Goal: Task Accomplishment & Management: Complete application form

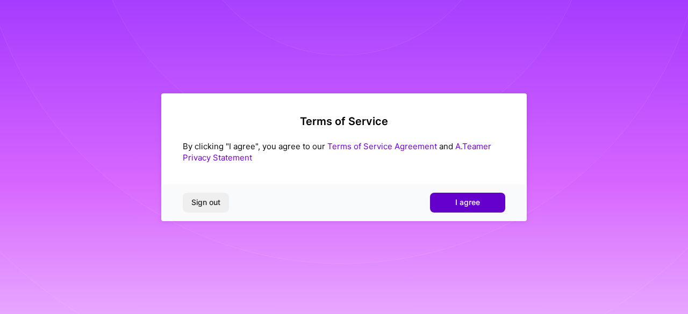
click at [459, 200] on span "I agree" at bounding box center [467, 202] width 25 height 11
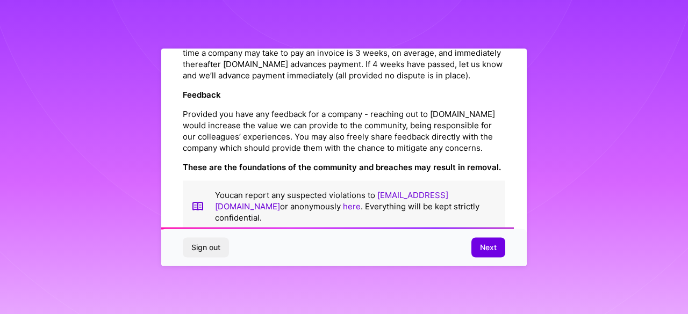
scroll to position [1304, 0]
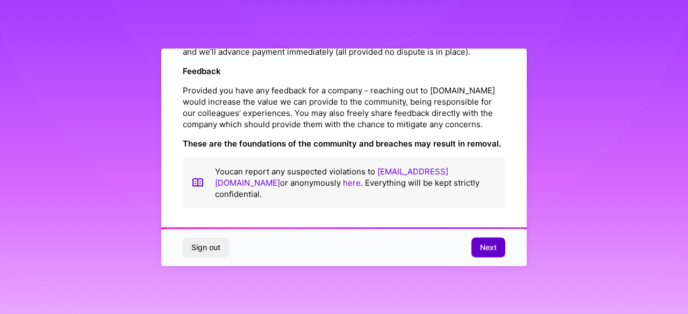
click at [486, 247] on span "Next" at bounding box center [488, 247] width 17 height 11
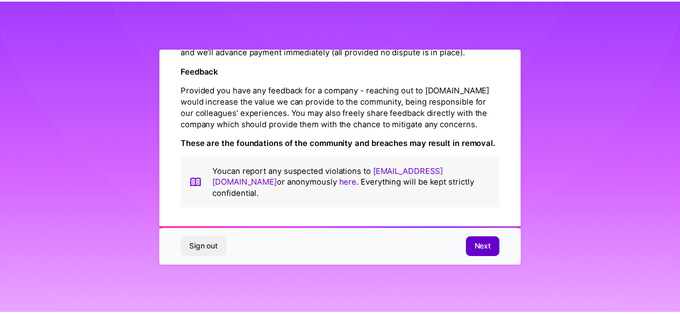
scroll to position [72, 0]
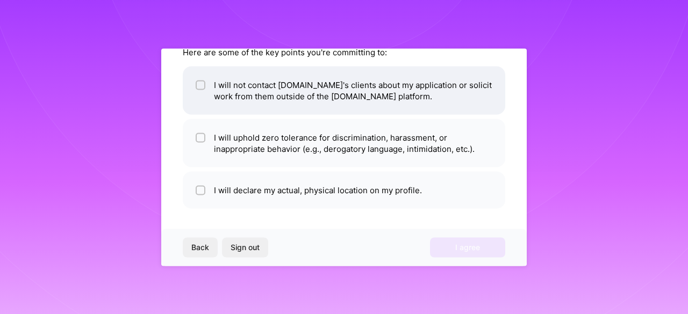
click at [194, 86] on li "I will not contact A.Team's clients about my application or solicit work from t…" at bounding box center [344, 90] width 322 height 48
checkbox input "true"
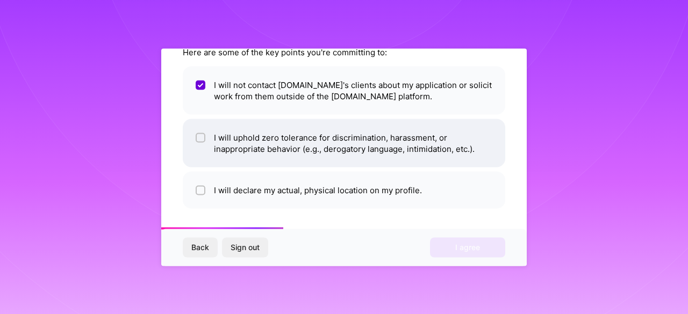
click at [199, 137] on input "checkbox" at bounding box center [202, 138] width 8 height 8
checkbox input "true"
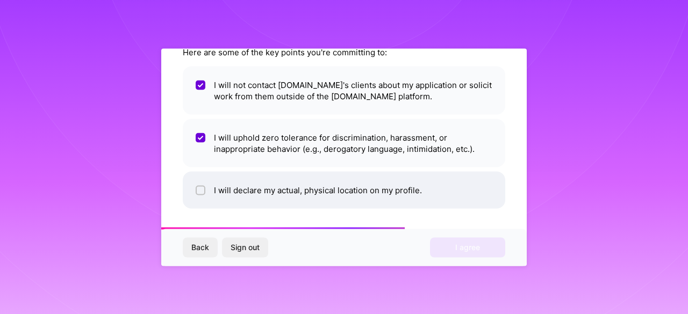
click at [197, 190] on div at bounding box center [201, 190] width 10 height 10
checkbox input "true"
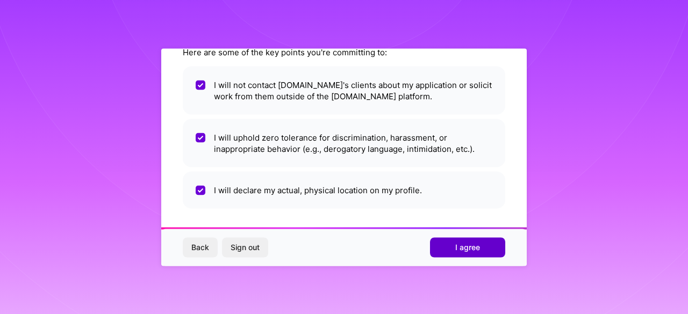
click at [487, 254] on button "I agree" at bounding box center [467, 247] width 75 height 19
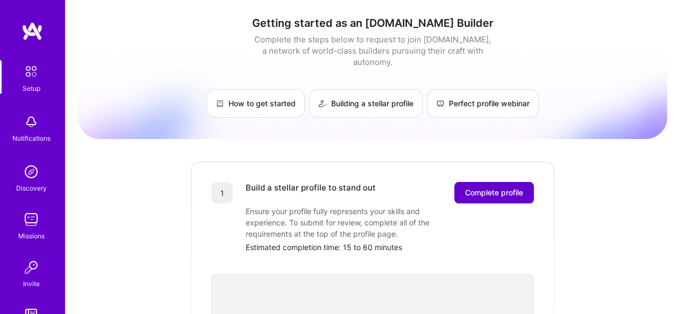
click at [475, 187] on span "Complete profile" at bounding box center [494, 192] width 58 height 11
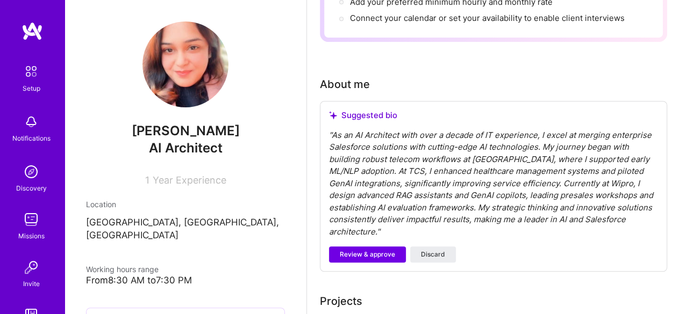
scroll to position [263, 0]
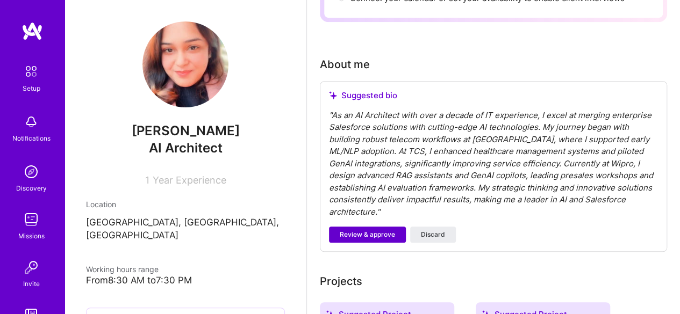
click at [372, 230] on span "Review & approve" at bounding box center [367, 235] width 55 height 10
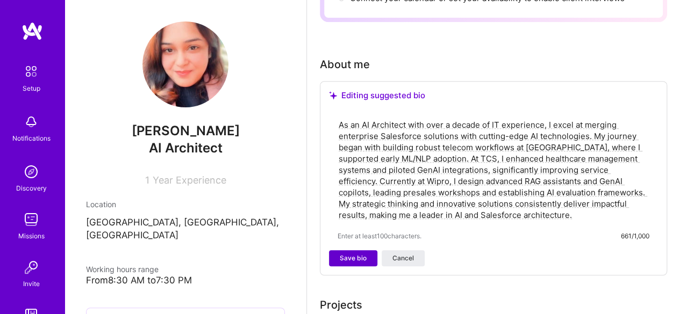
click at [351, 259] on span "Save bio" at bounding box center [353, 259] width 27 height 10
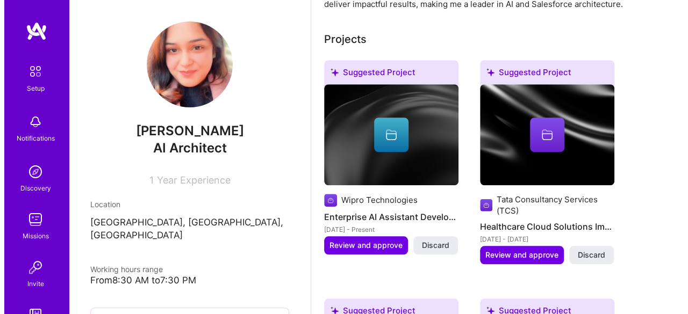
scroll to position [411, 0]
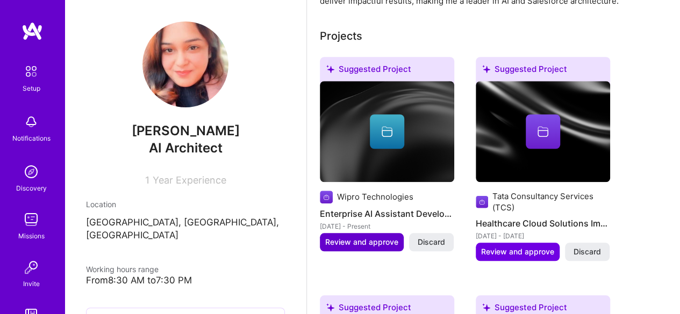
click at [342, 240] on span "Review and approve" at bounding box center [361, 242] width 73 height 11
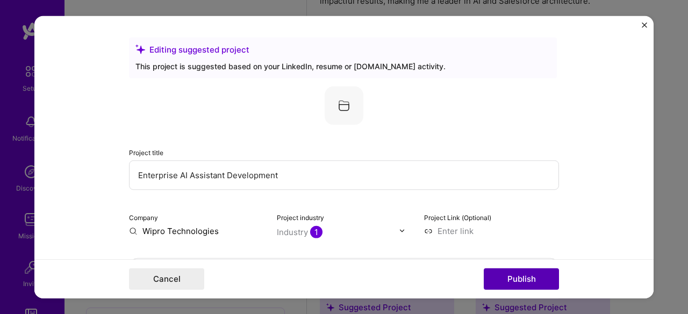
click at [511, 280] on button "Publish" at bounding box center [520, 279] width 75 height 21
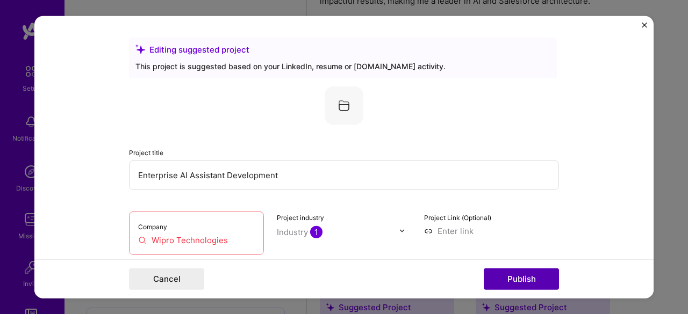
scroll to position [70, 0]
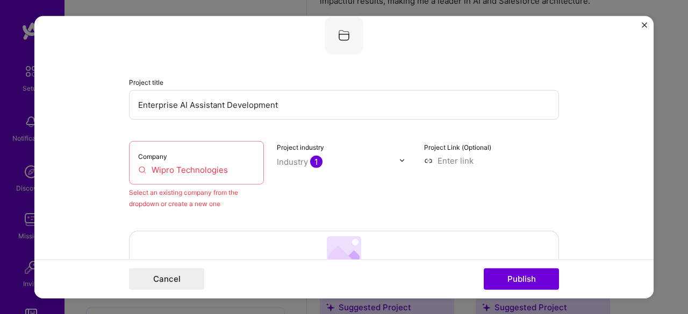
click at [228, 176] on div "Company Wipro Technologies" at bounding box center [196, 163] width 135 height 44
click at [143, 165] on input "Wipro Technologies" at bounding box center [196, 169] width 117 height 11
click at [138, 166] on input "Wipro Technologies" at bounding box center [196, 169] width 117 height 11
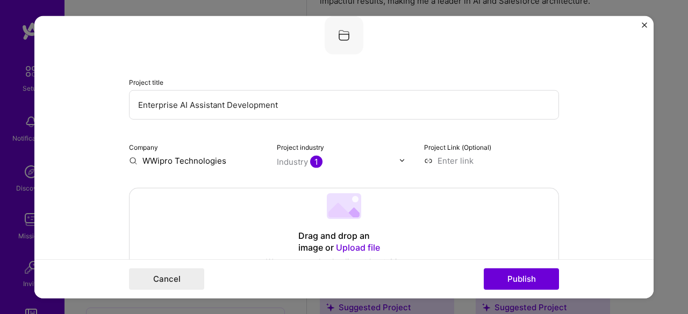
drag, startPoint x: 222, startPoint y: 160, endPoint x: 147, endPoint y: 162, distance: 74.7
click at [147, 162] on input "WWipro Technologies" at bounding box center [196, 160] width 135 height 11
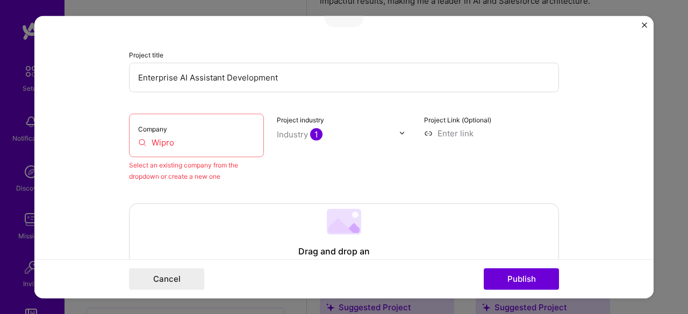
click at [178, 143] on input "Wipro" at bounding box center [196, 141] width 117 height 11
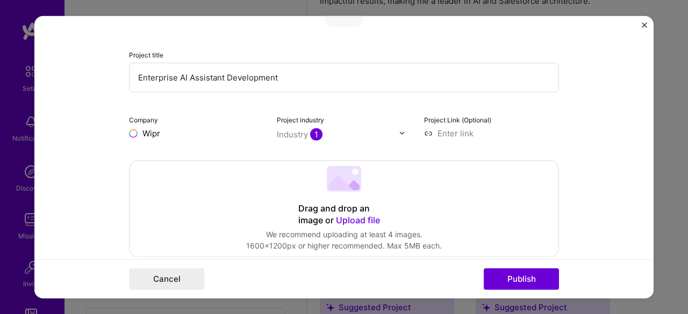
type input "Wipro"
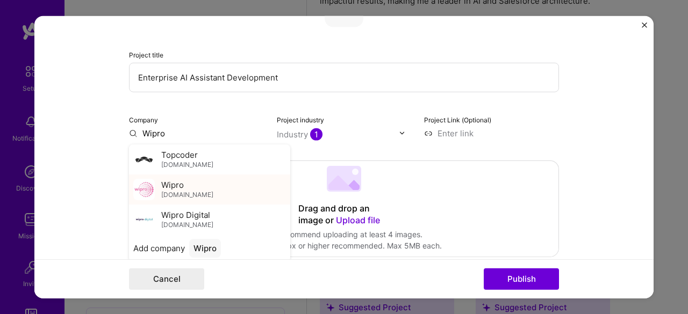
click at [184, 196] on span "wipro.com" at bounding box center [187, 195] width 52 height 9
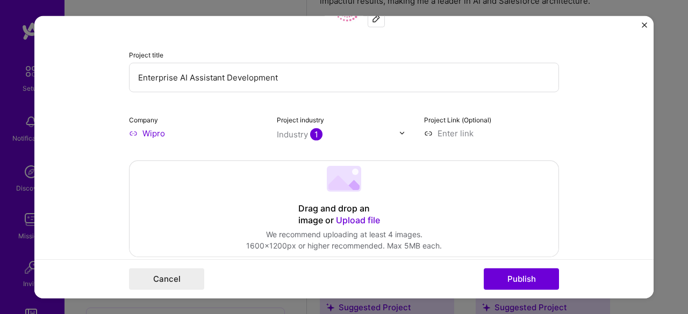
click at [399, 136] on img at bounding box center [402, 133] width 6 height 6
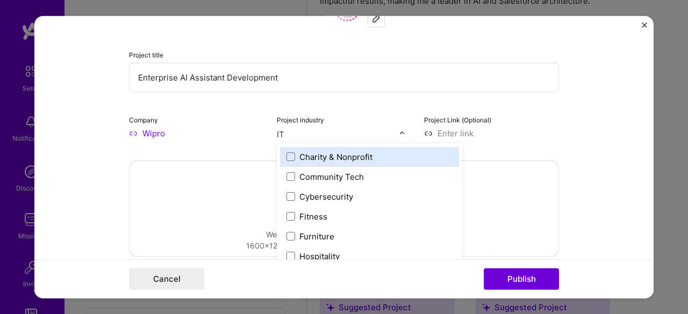
scroll to position [0, 0]
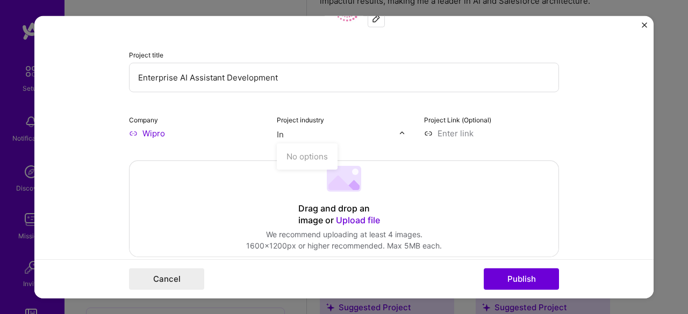
type input "I"
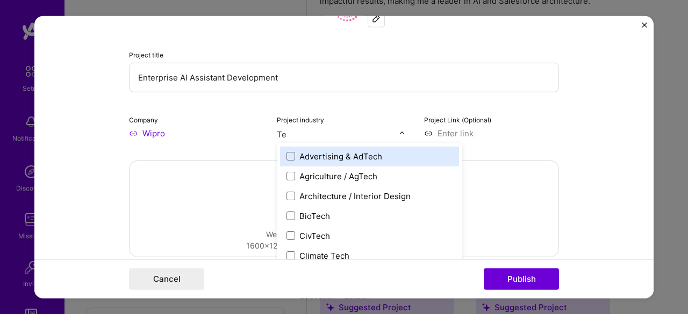
type input "T"
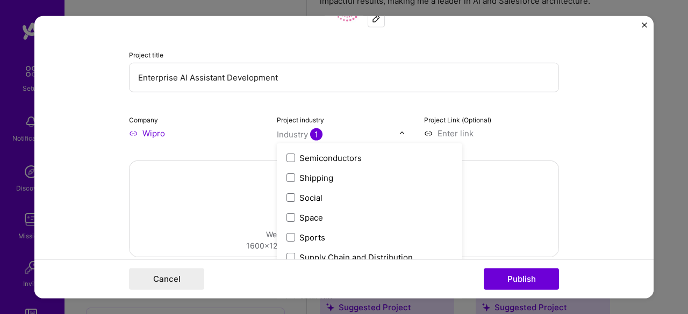
scroll to position [2230, 0]
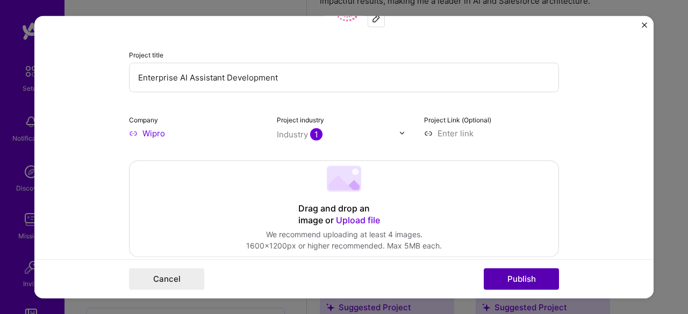
click at [515, 271] on button "Publish" at bounding box center [520, 279] width 75 height 21
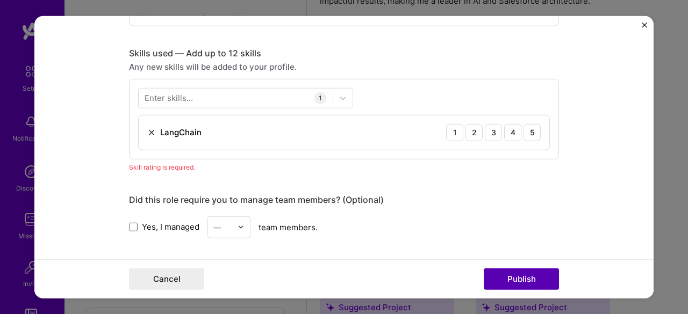
scroll to position [536, 0]
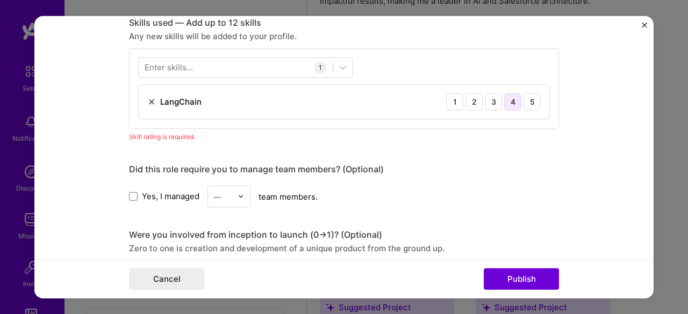
click at [511, 103] on div "4" at bounding box center [512, 101] width 17 height 17
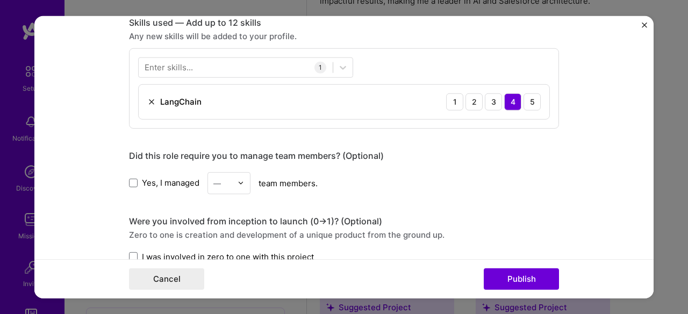
click at [239, 184] on img at bounding box center [240, 183] width 6 height 6
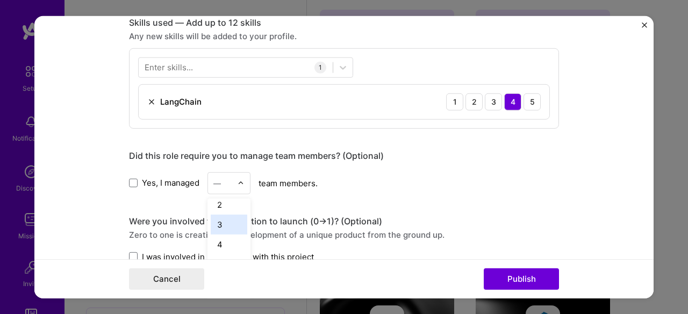
scroll to position [46, 0]
click at [213, 223] on div "4" at bounding box center [229, 225] width 37 height 20
click at [129, 252] on span at bounding box center [133, 256] width 9 height 9
click at [0, 0] on input "I was involved in zero to one with this project" at bounding box center [0, 0] width 0 height 0
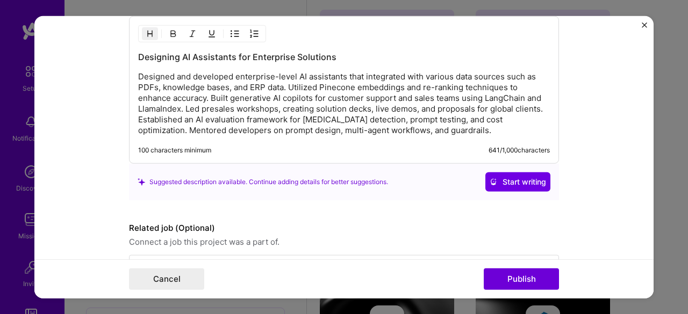
scroll to position [962, 0]
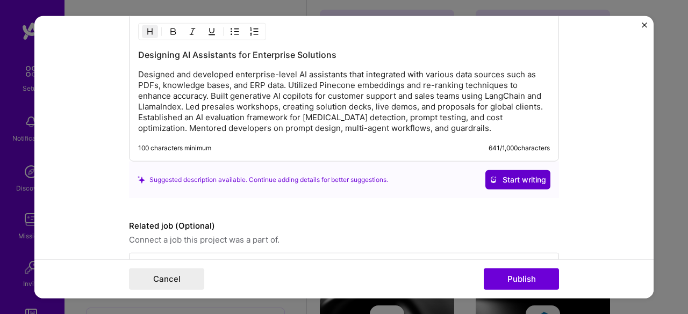
click at [510, 175] on span "Start writing" at bounding box center [517, 180] width 56 height 11
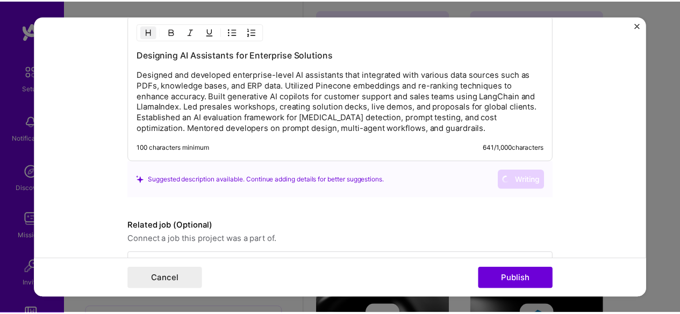
scroll to position [993, 0]
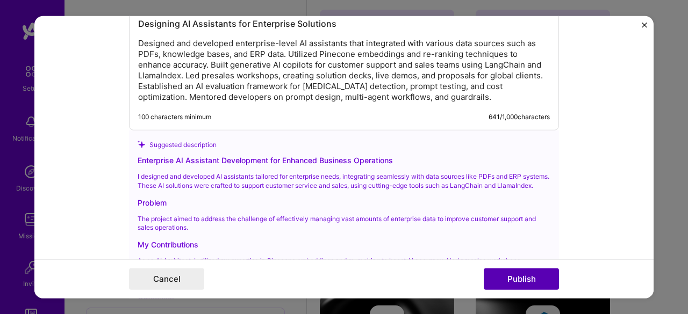
click at [512, 281] on button "Publish" at bounding box center [520, 279] width 75 height 21
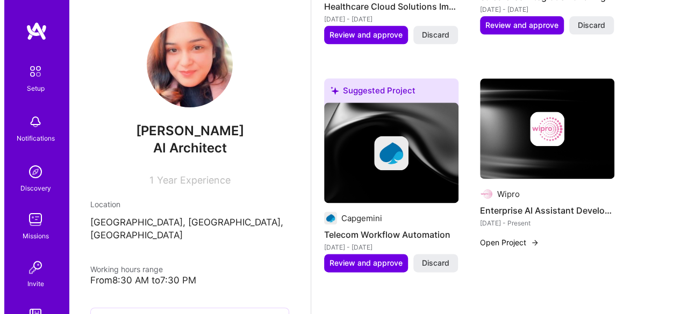
scroll to position [634, 0]
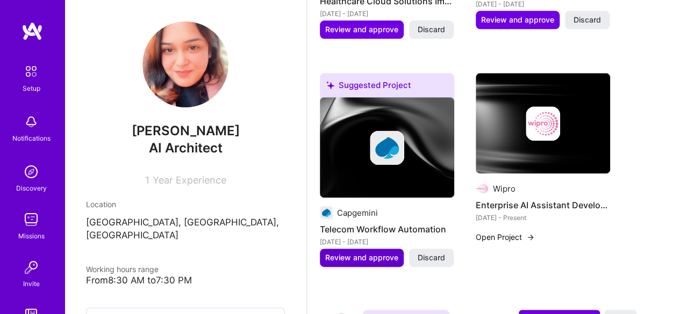
click at [366, 255] on span "Review and approve" at bounding box center [361, 257] width 73 height 11
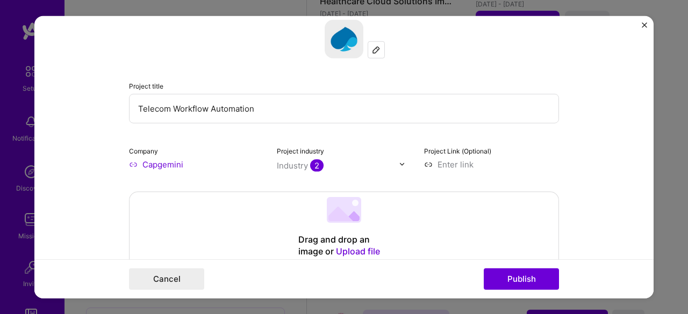
scroll to position [184, 0]
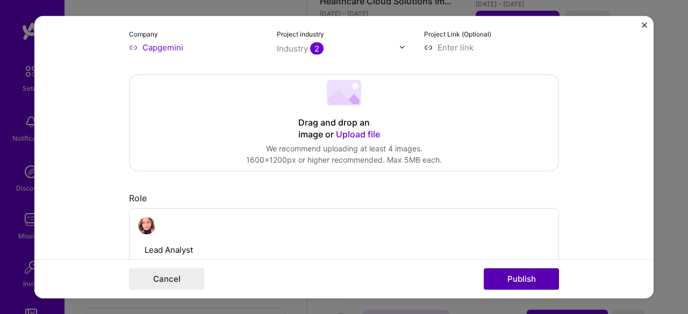
click at [512, 287] on button "Publish" at bounding box center [520, 279] width 75 height 21
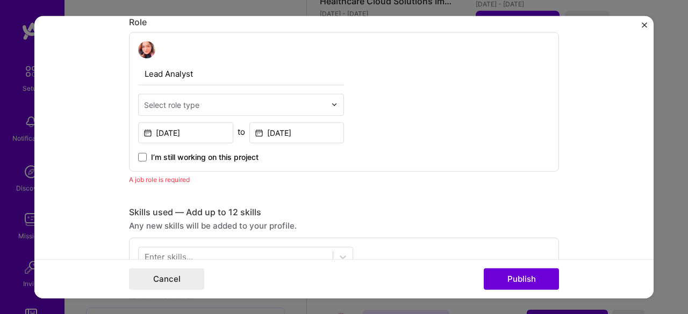
scroll to position [360, 0]
click at [326, 104] on div "Select role type" at bounding box center [235, 103] width 192 height 21
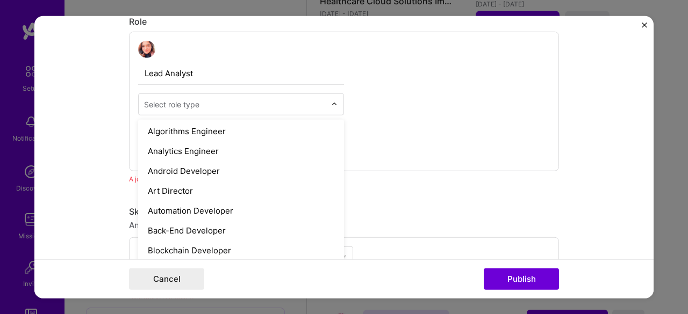
scroll to position [0, 0]
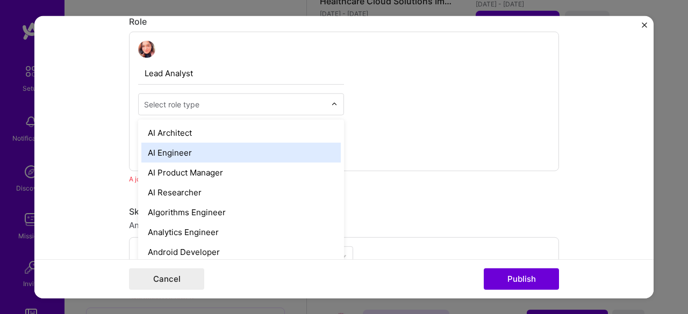
click at [242, 142] on div "AI Engineer" at bounding box center [240, 152] width 199 height 20
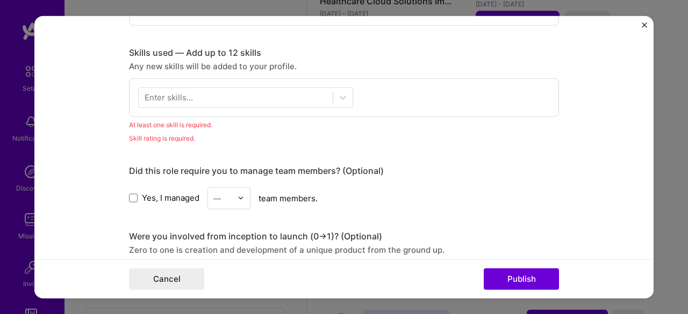
scroll to position [479, 0]
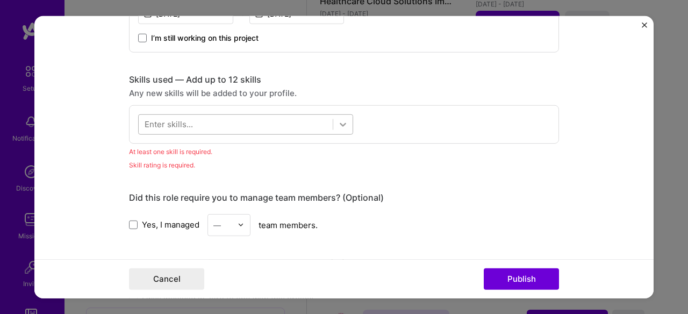
click at [339, 126] on icon at bounding box center [342, 124] width 11 height 11
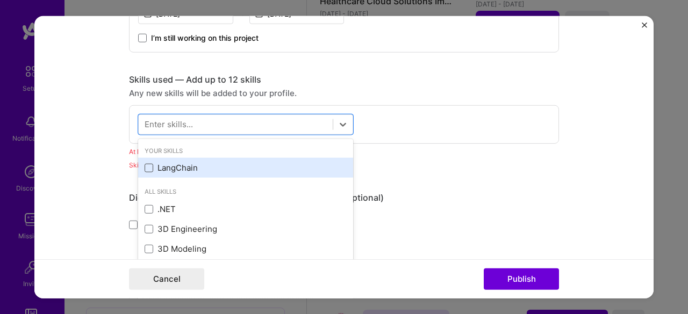
click at [146, 169] on span at bounding box center [149, 168] width 9 height 9
click at [0, 0] on input "checkbox" at bounding box center [0, 0] width 0 height 0
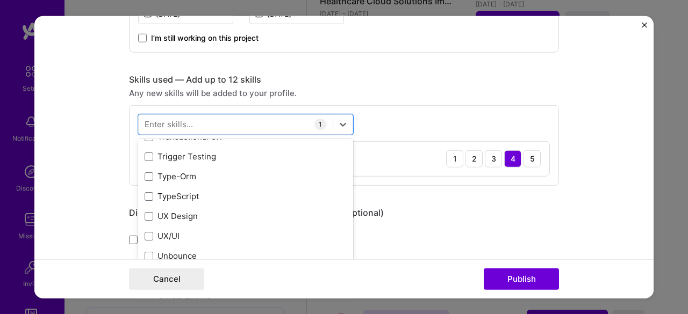
scroll to position [6791, 0]
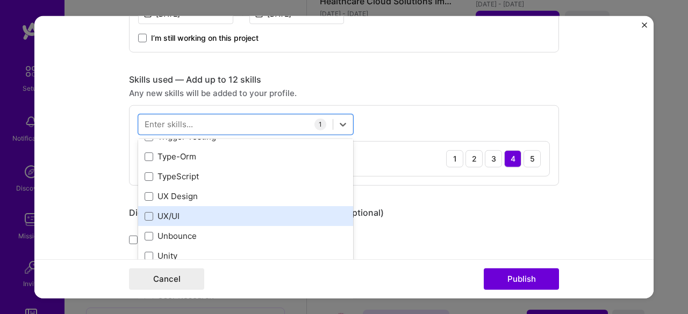
click at [150, 213] on div "UX/UI" at bounding box center [246, 216] width 202 height 11
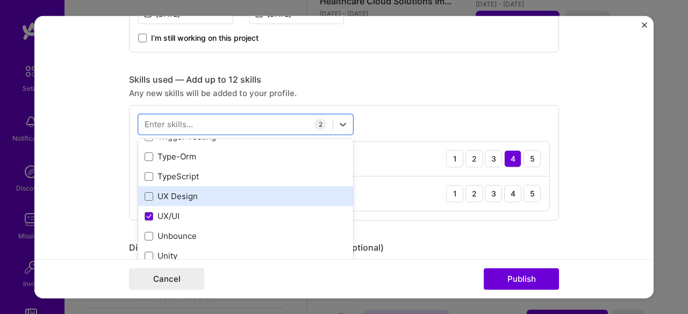
click at [149, 200] on div "UX Design" at bounding box center [245, 196] width 215 height 20
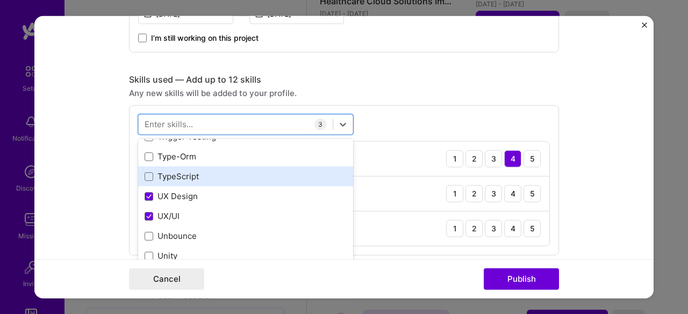
click at [148, 183] on div "TypeScript" at bounding box center [245, 177] width 215 height 20
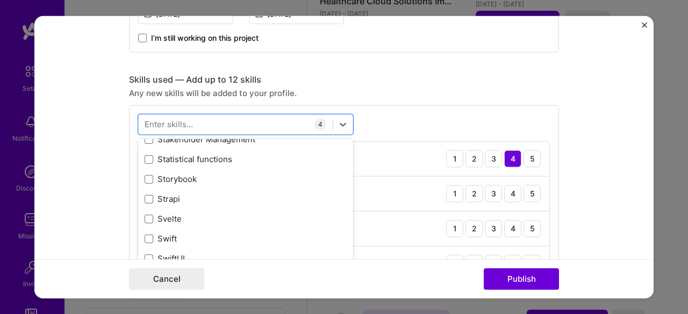
scroll to position [6368, 0]
click at [528, 165] on div "LangChain 1 2 3 4 5" at bounding box center [344, 158] width 410 height 35
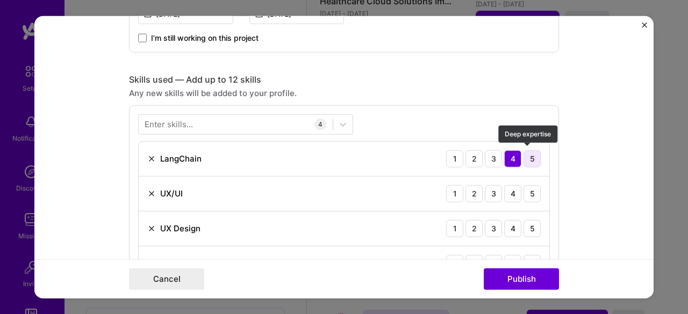
click at [525, 161] on div "5" at bounding box center [531, 158] width 17 height 17
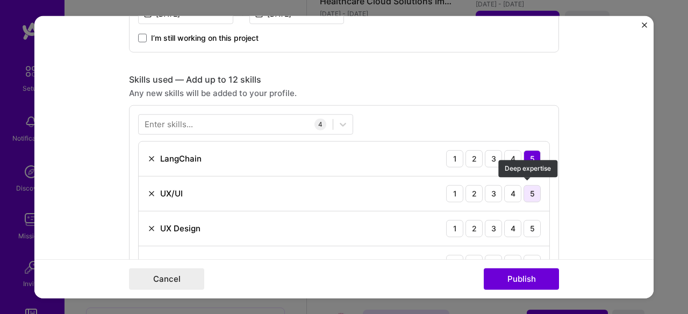
click at [525, 188] on div "5" at bounding box center [531, 193] width 17 height 17
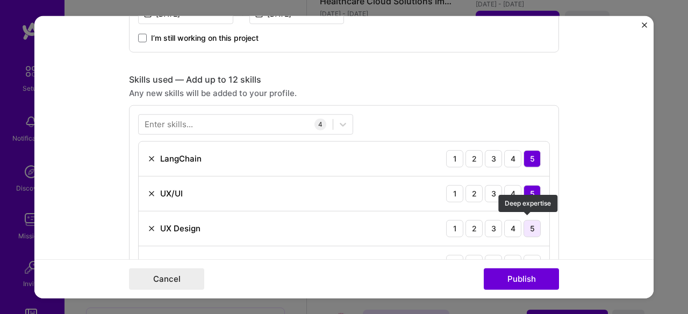
click at [526, 225] on div "5" at bounding box center [531, 228] width 17 height 17
click at [528, 249] on div "TypeScript 1 2 3 4 5" at bounding box center [344, 263] width 410 height 34
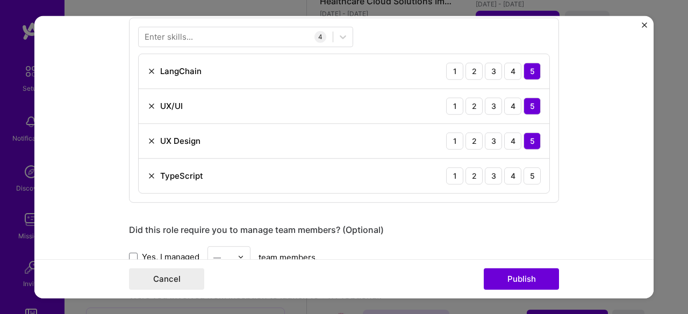
scroll to position [573, 0]
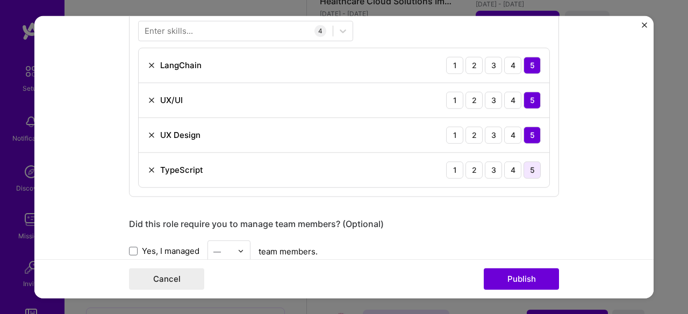
click at [527, 166] on div "5" at bounding box center [531, 169] width 17 height 17
click at [507, 70] on div "4" at bounding box center [512, 64] width 17 height 17
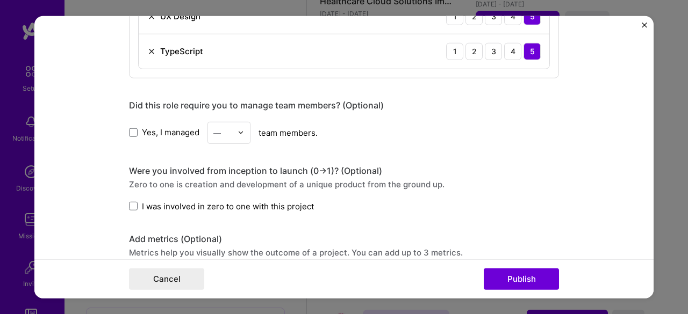
scroll to position [690, 0]
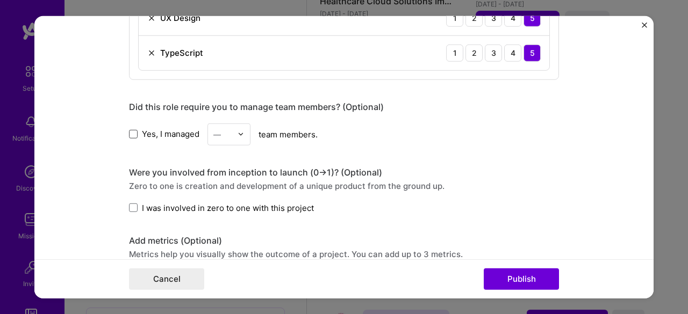
click at [129, 130] on span at bounding box center [133, 134] width 9 height 9
click at [0, 0] on input "Yes, I managed" at bounding box center [0, 0] width 0 height 0
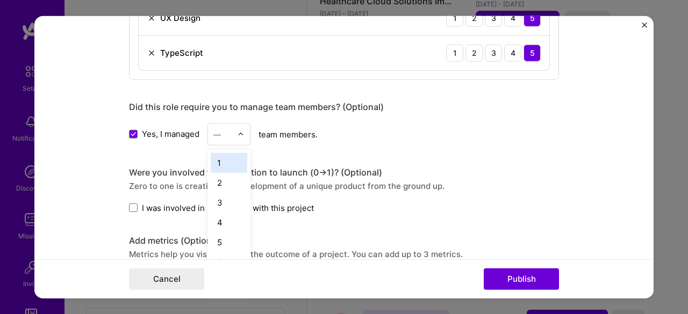
click at [233, 127] on div "—" at bounding box center [223, 134] width 30 height 21
click at [217, 204] on div "3" at bounding box center [229, 202] width 37 height 20
click at [129, 208] on label "I was involved in zero to one with this project" at bounding box center [221, 207] width 185 height 11
click at [0, 0] on input "I was involved in zero to one with this project" at bounding box center [0, 0] width 0 height 0
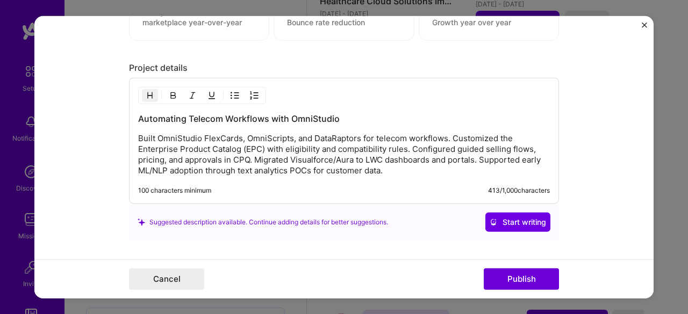
scroll to position [1000, 0]
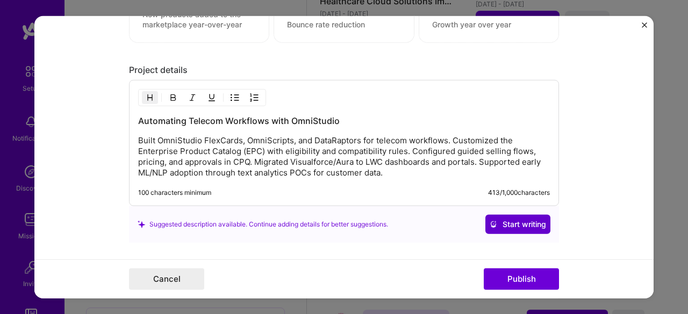
click at [498, 221] on span "Start writing" at bounding box center [517, 224] width 56 height 11
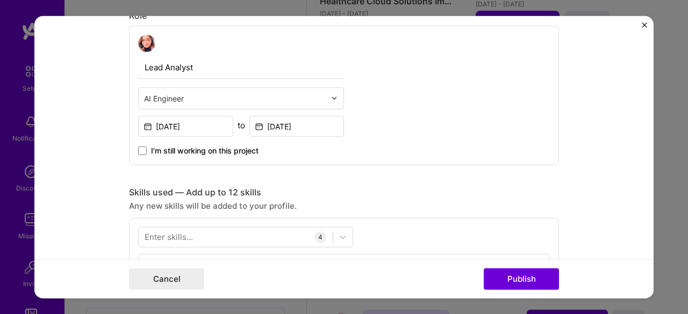
scroll to position [316, 0]
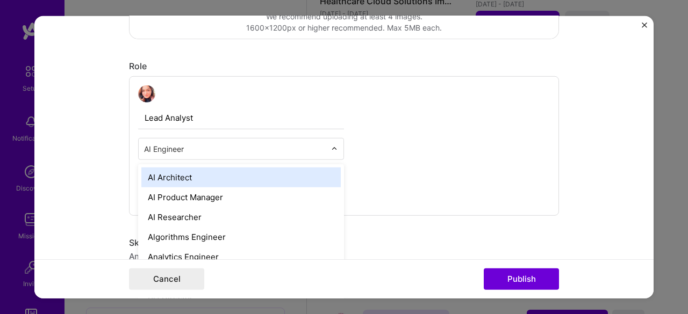
click at [335, 150] on div at bounding box center [337, 148] width 12 height 21
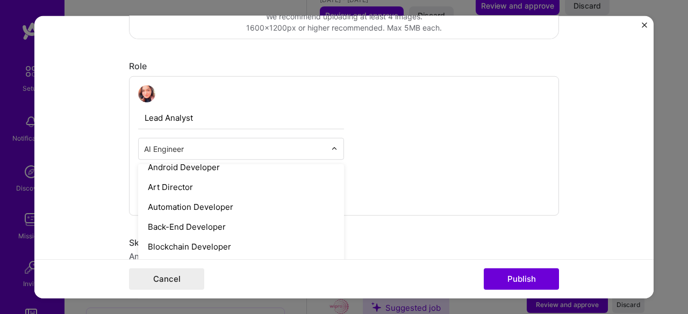
scroll to position [113, 0]
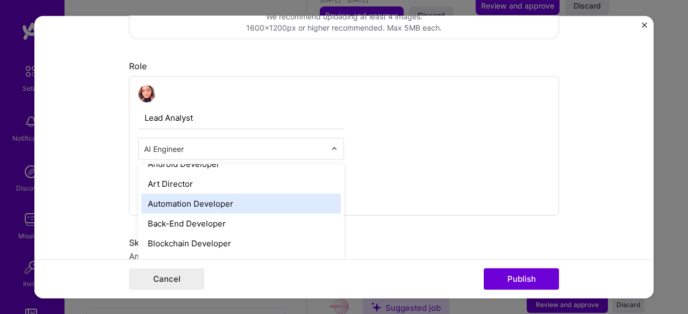
click at [255, 203] on div "Automation Developer" at bounding box center [240, 203] width 199 height 20
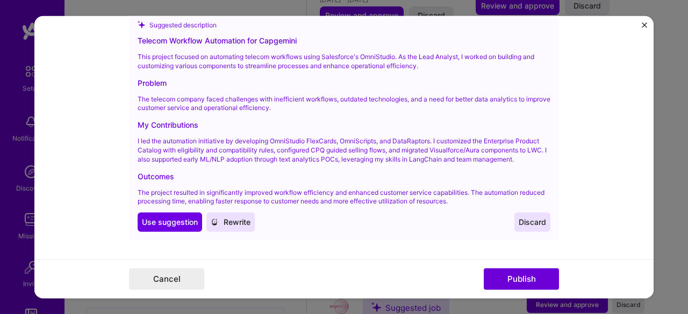
scroll to position [1211, 0]
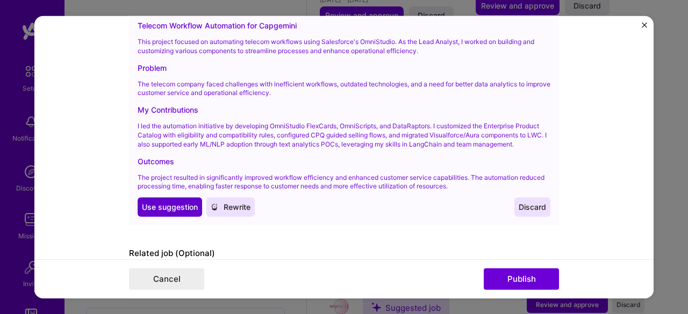
click at [176, 202] on span "Use suggestion" at bounding box center [170, 207] width 56 height 11
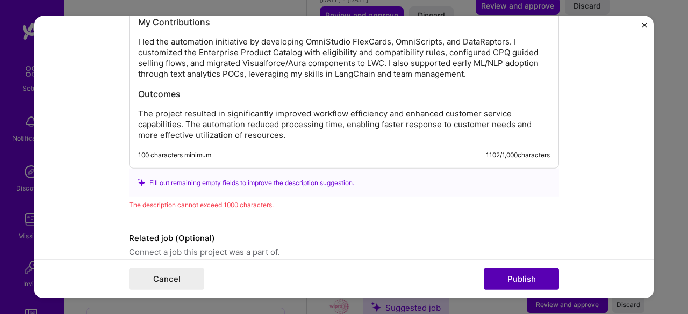
click at [541, 280] on button "Publish" at bounding box center [520, 279] width 75 height 21
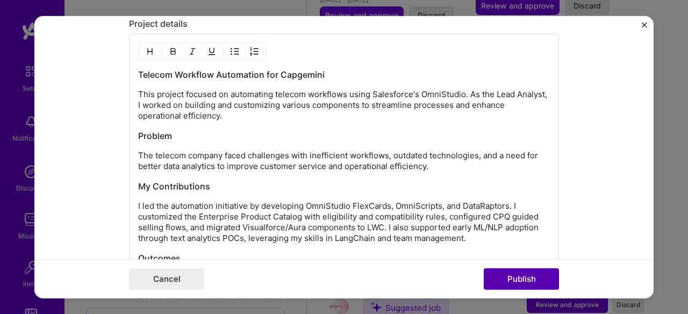
scroll to position [1045, 0]
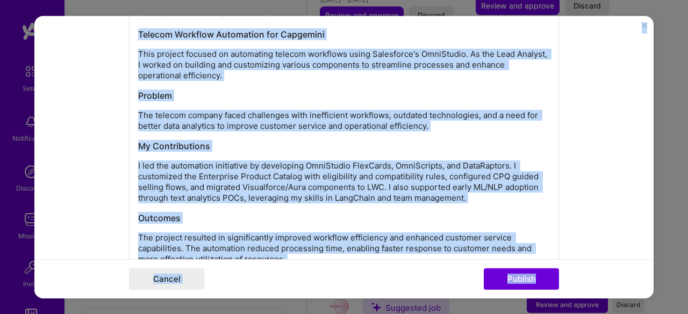
drag, startPoint x: 654, startPoint y: 242, endPoint x: 648, endPoint y: 294, distance: 52.5
click at [648, 294] on div "Editing suggested project This project is suggested based on your LinkedIn, res…" at bounding box center [344, 157] width 688 height 314
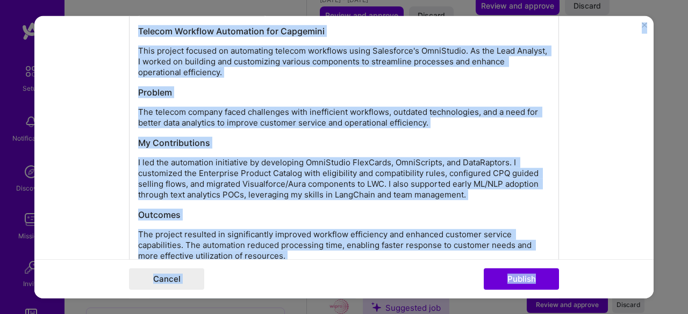
click at [584, 235] on form "Editing suggested project This project is suggested based on your LinkedIn, res…" at bounding box center [343, 157] width 619 height 283
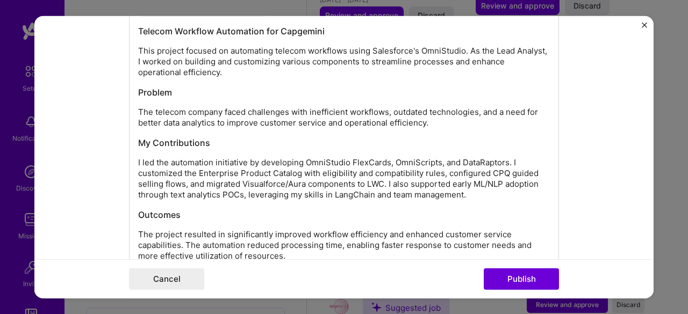
scroll to position [1254, 0]
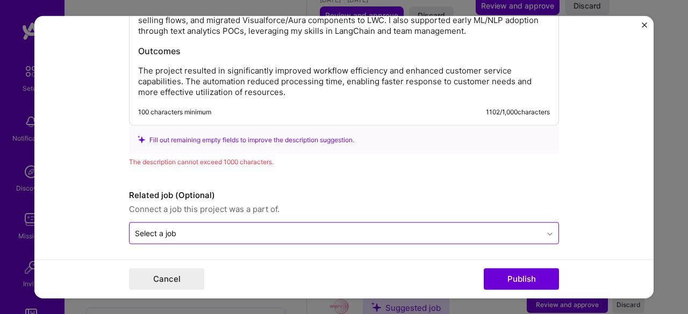
click at [547, 229] on icon at bounding box center [549, 234] width 9 height 11
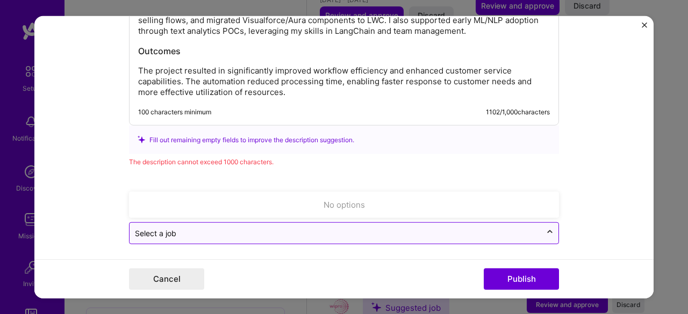
click at [541, 229] on div at bounding box center [549, 233] width 17 height 17
click at [548, 232] on icon at bounding box center [549, 232] width 9 height 11
click at [547, 229] on icon at bounding box center [549, 234] width 9 height 11
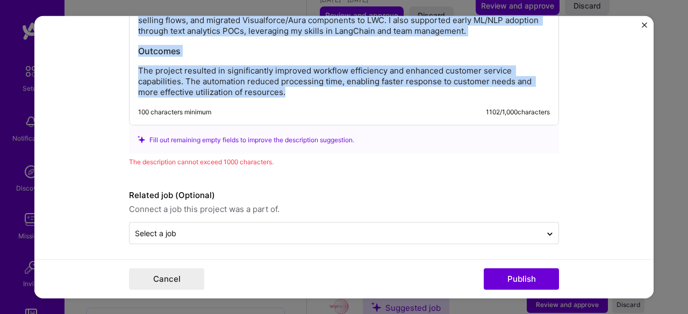
drag, startPoint x: 140, startPoint y: 124, endPoint x: 286, endPoint y: 108, distance: 147.5
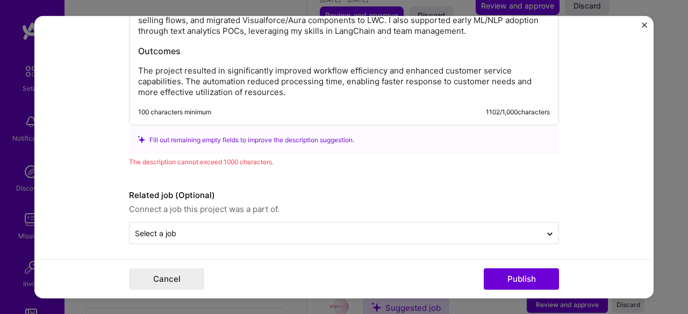
click at [233, 139] on div "Fill out remaining empty fields to improve the description suggestion." at bounding box center [344, 139] width 413 height 11
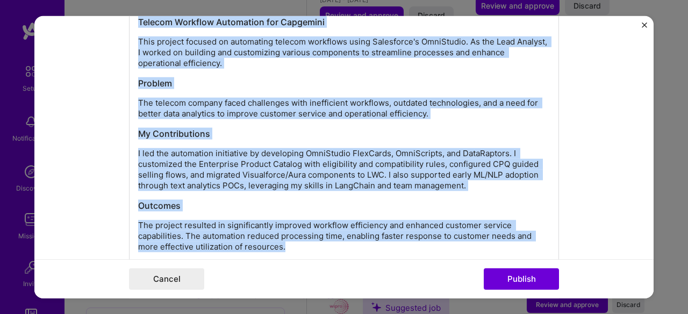
scroll to position [1086, 0]
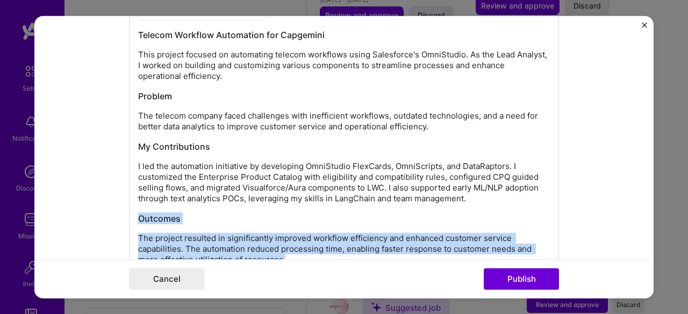
drag, startPoint x: 300, startPoint y: 84, endPoint x: 119, endPoint y: 207, distance: 218.4
click at [119, 207] on form "Editing suggested project This project is suggested based on your LinkedIn, res…" at bounding box center [343, 157] width 619 height 283
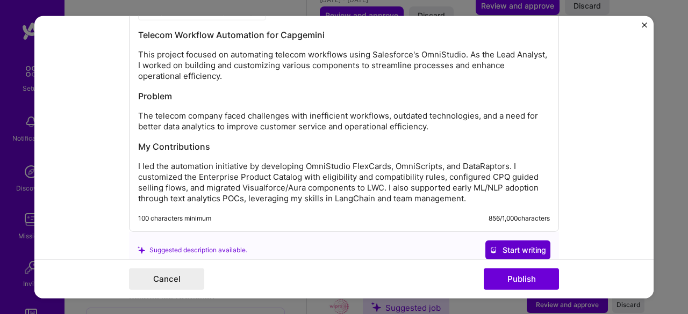
click at [507, 248] on span "Start writing" at bounding box center [517, 250] width 56 height 11
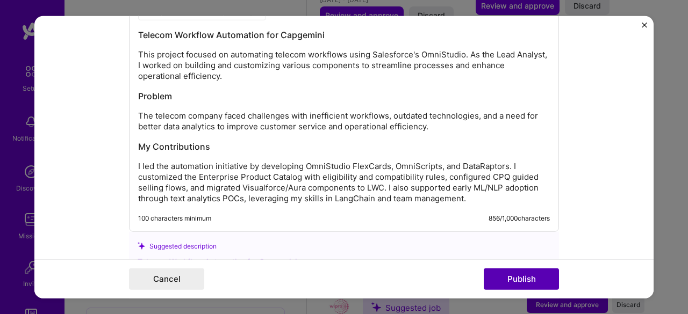
click at [529, 279] on button "Publish" at bounding box center [520, 279] width 75 height 21
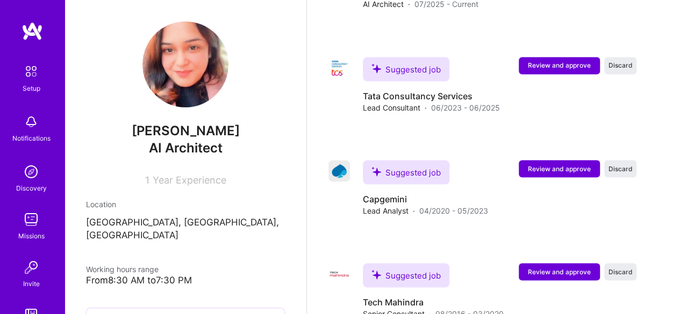
scroll to position [997, 0]
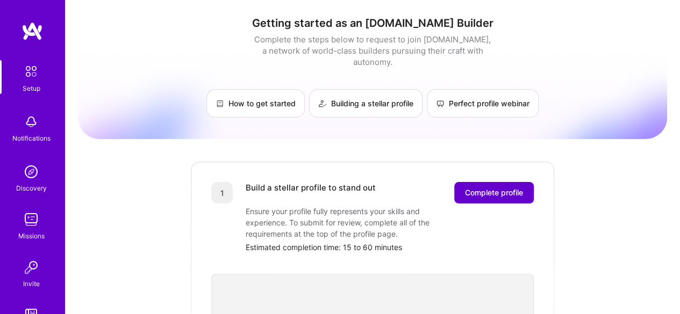
click at [499, 190] on button "Complete profile" at bounding box center [494, 192] width 80 height 21
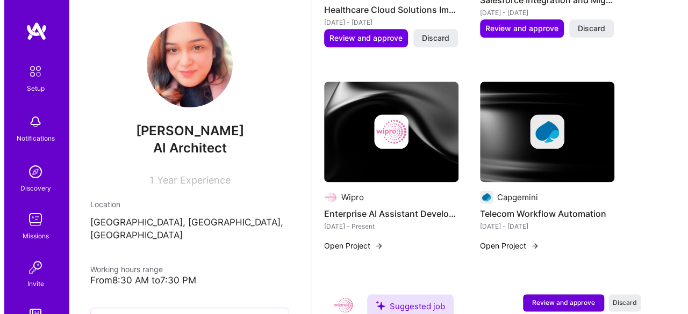
scroll to position [608, 0]
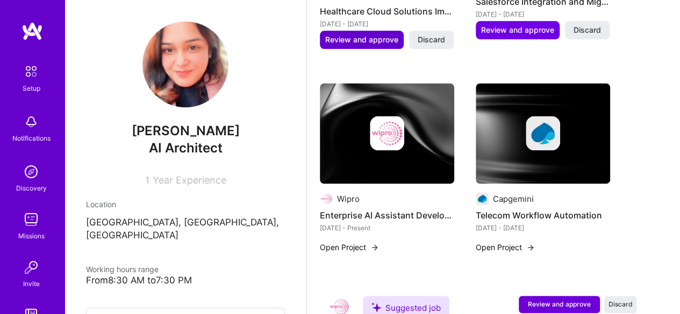
click at [364, 37] on span "Review and approve" at bounding box center [361, 39] width 73 height 11
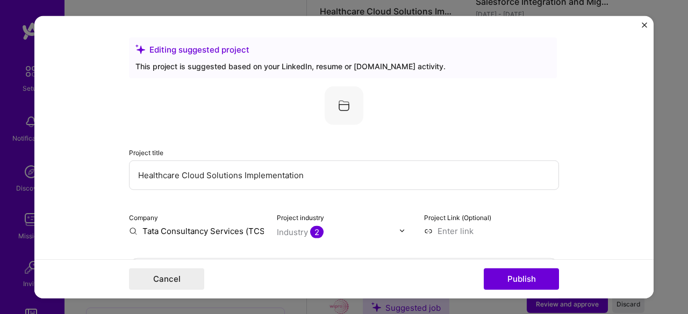
click at [169, 50] on div "Editing suggested project" at bounding box center [342, 49] width 415 height 11
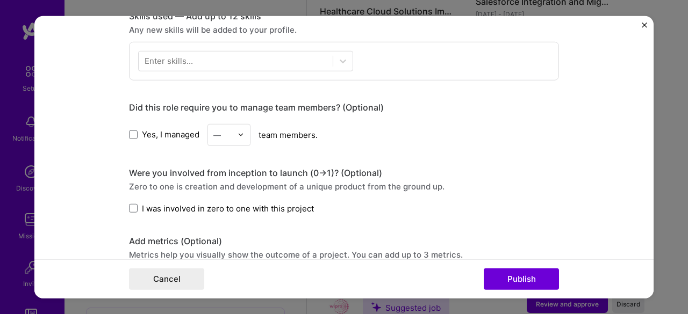
scroll to position [544, 0]
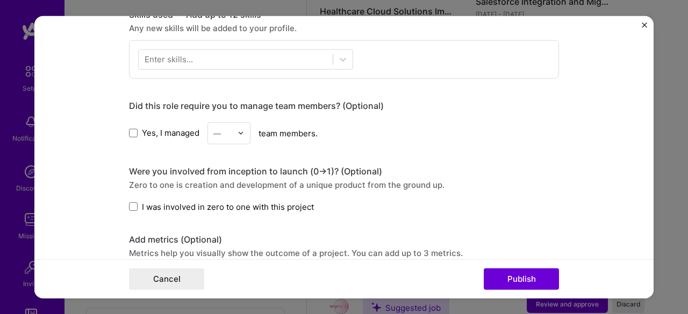
click at [237, 133] on img at bounding box center [240, 133] width 6 height 6
click at [216, 177] on div "2" at bounding box center [229, 181] width 37 height 20
click at [124, 203] on form "Editing suggested project This project is suggested based on your LinkedIn, res…" at bounding box center [343, 157] width 619 height 283
click at [133, 206] on span at bounding box center [133, 207] width 9 height 9
click at [0, 0] on input "I was involved in zero to one with this project" at bounding box center [0, 0] width 0 height 0
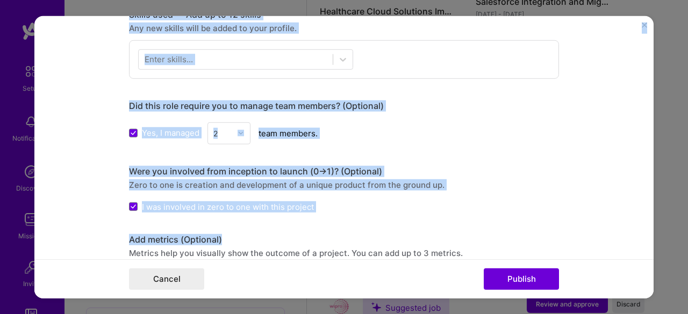
drag, startPoint x: 653, startPoint y: 160, endPoint x: 652, endPoint y: 233, distance: 73.1
click at [652, 233] on div "Editing suggested project This project is suggested based on your LinkedIn, res…" at bounding box center [344, 157] width 688 height 314
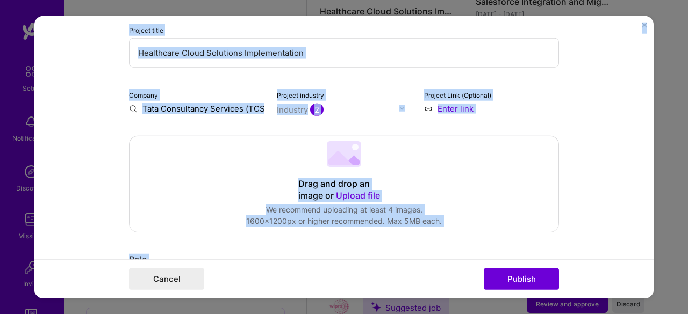
scroll to position [0, 0]
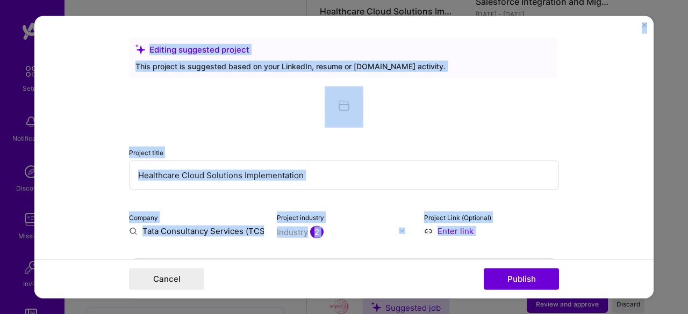
click at [517, 110] on div at bounding box center [344, 105] width 430 height 39
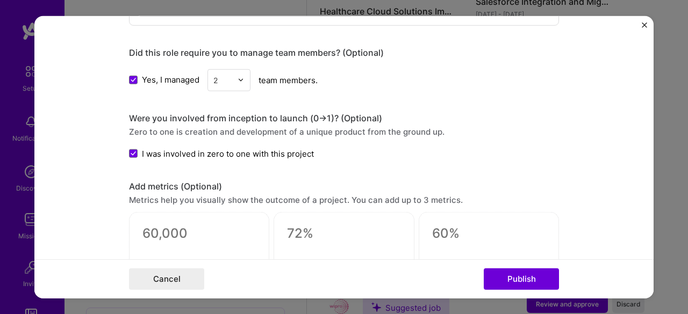
scroll to position [941, 0]
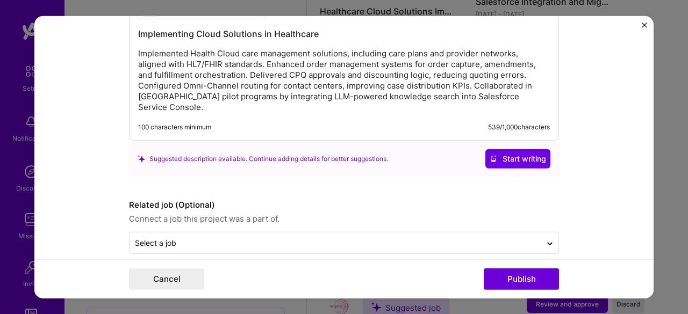
click at [496, 154] on span "Start writing" at bounding box center [517, 159] width 56 height 11
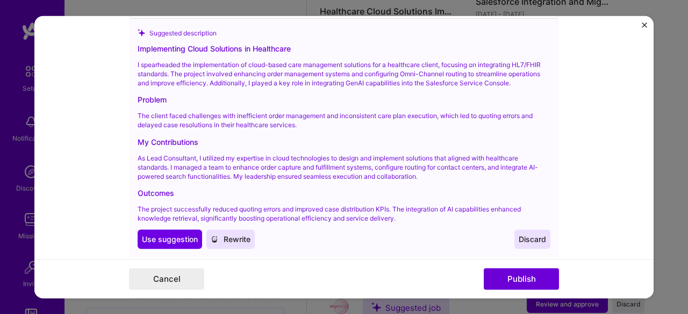
scroll to position [1071, 0]
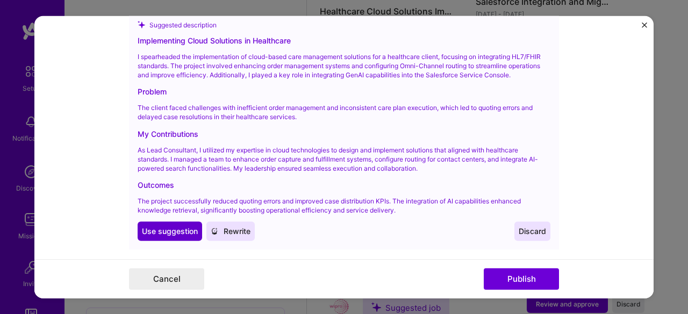
click at [162, 226] on span "Use suggestion" at bounding box center [170, 231] width 56 height 11
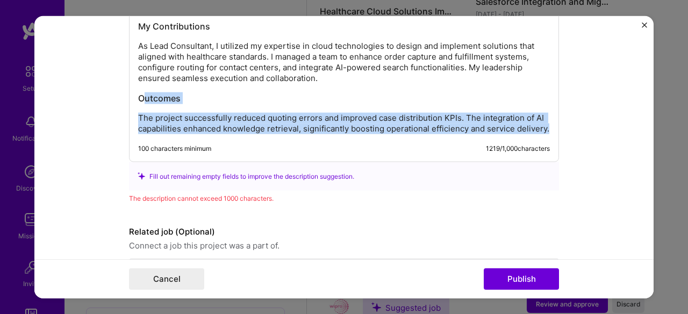
drag, startPoint x: 334, startPoint y: 185, endPoint x: 560, endPoint y: 209, distance: 227.4
click at [560, 209] on form "Editing suggested project This project is suggested based on your LinkedIn, res…" at bounding box center [343, 157] width 619 height 283
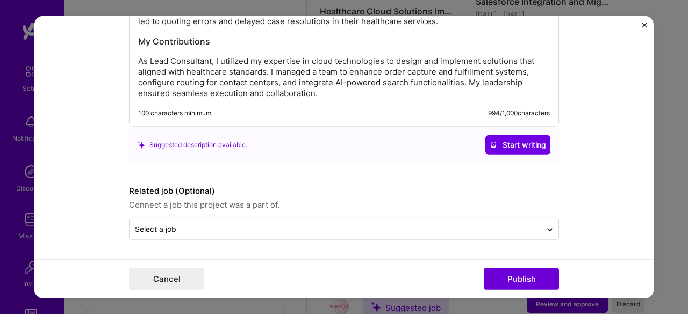
scroll to position [1052, 0]
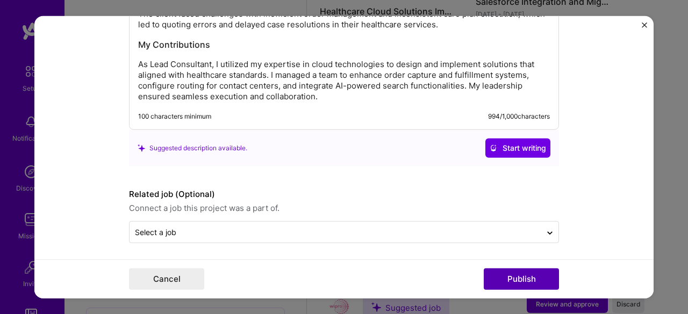
click at [524, 287] on button "Publish" at bounding box center [520, 279] width 75 height 21
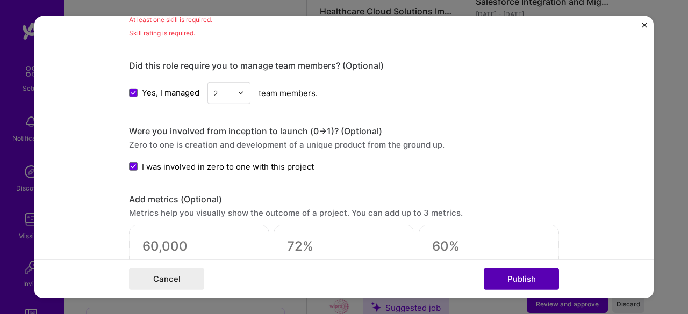
click at [519, 279] on button "Publish" at bounding box center [520, 279] width 75 height 21
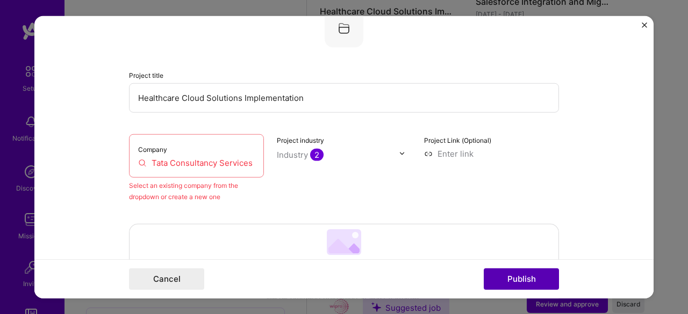
scroll to position [70, 0]
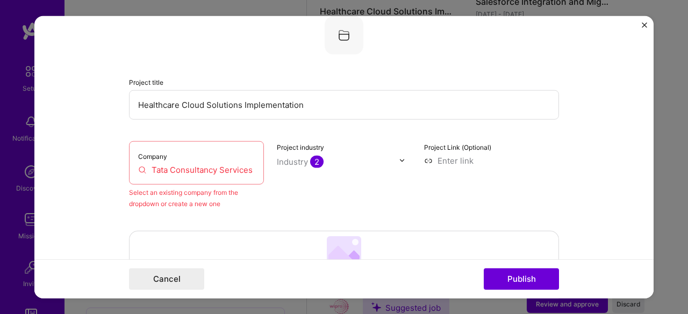
click at [225, 161] on div "Company Tata Consultancy Services (TCS)" at bounding box center [196, 163] width 135 height 44
click at [214, 171] on input "Tata Consultancy Services (TCS)" at bounding box center [196, 169] width 117 height 11
drag, startPoint x: 235, startPoint y: 169, endPoint x: 164, endPoint y: 170, distance: 71.5
click at [164, 170] on input "Tata Consultancy Services (TCS)" at bounding box center [196, 169] width 117 height 11
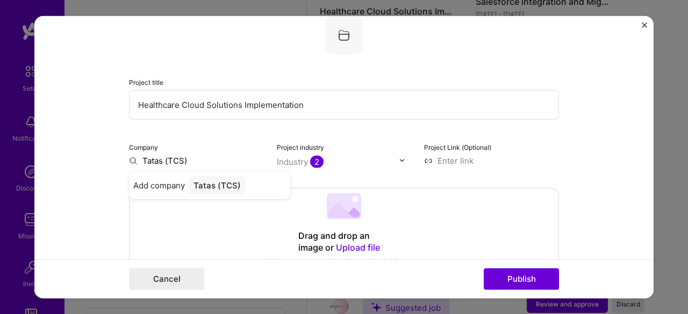
click at [205, 162] on input "Tatas (TCS)" at bounding box center [196, 160] width 135 height 11
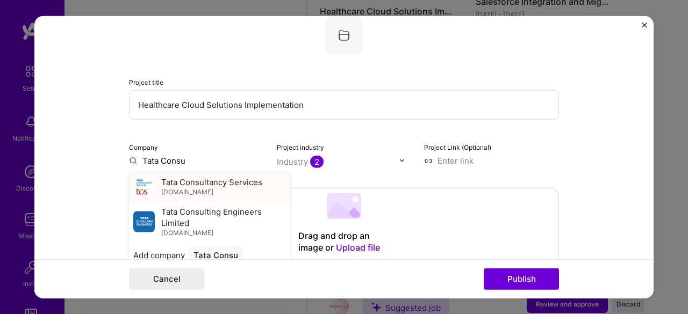
click at [198, 189] on div "Tata Consultancy Services tcs.com" at bounding box center [211, 187] width 101 height 20
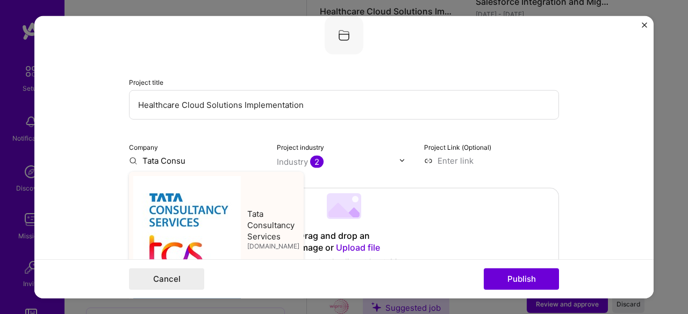
type input "Tata Consultancy Services"
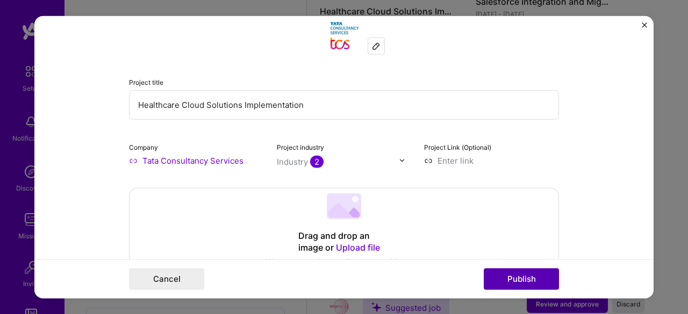
click at [519, 272] on button "Publish" at bounding box center [520, 279] width 75 height 21
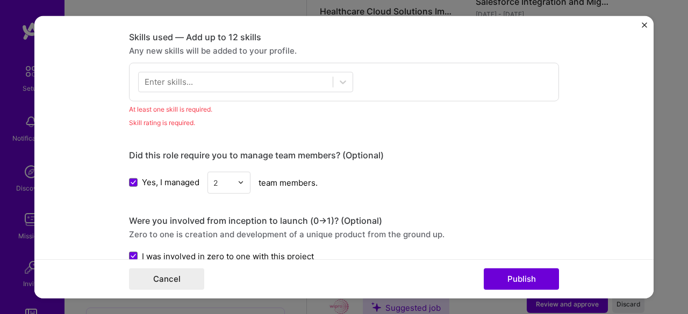
scroll to position [536, 0]
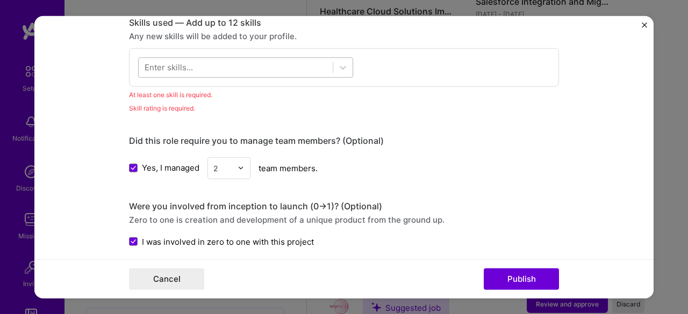
click at [223, 62] on div at bounding box center [236, 68] width 194 height 18
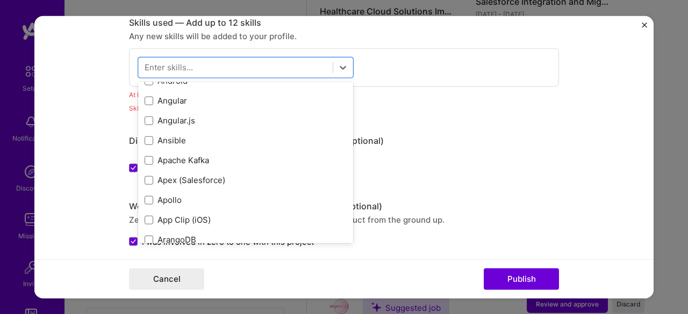
scroll to position [708, 0]
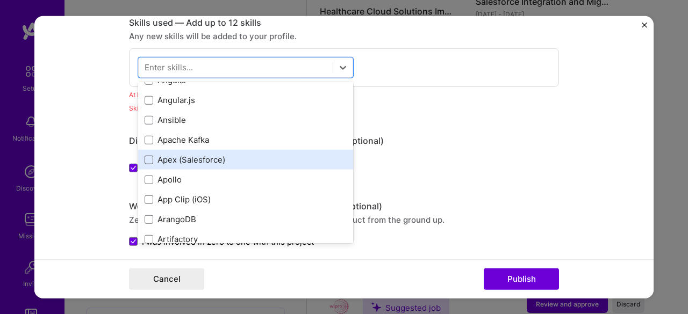
click at [145, 159] on span at bounding box center [149, 159] width 9 height 9
click at [0, 0] on input "checkbox" at bounding box center [0, 0] width 0 height 0
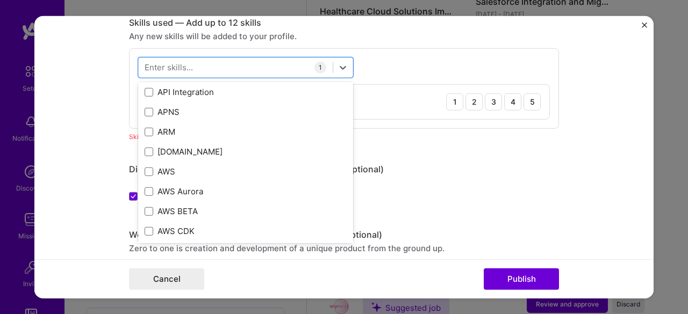
scroll to position [0, 0]
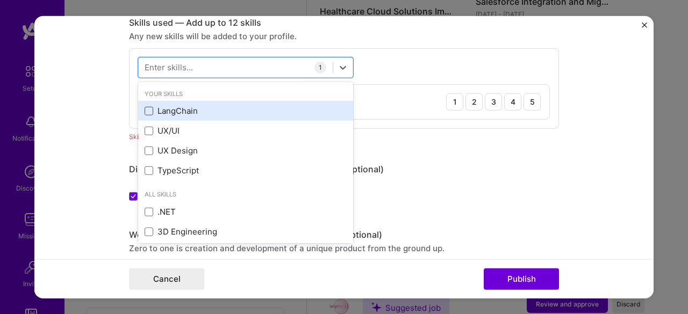
click at [145, 110] on span at bounding box center [149, 111] width 9 height 9
click at [0, 0] on input "checkbox" at bounding box center [0, 0] width 0 height 0
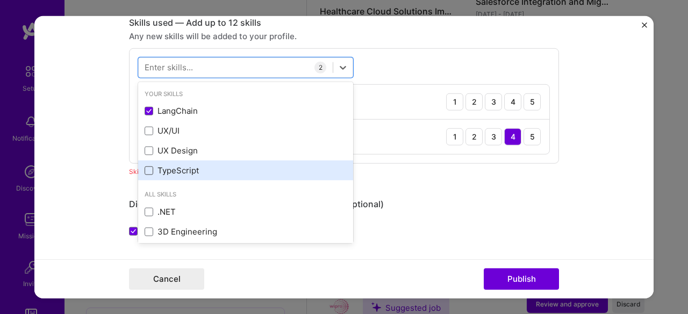
click at [146, 170] on span at bounding box center [149, 171] width 9 height 9
click at [0, 0] on input "checkbox" at bounding box center [0, 0] width 0 height 0
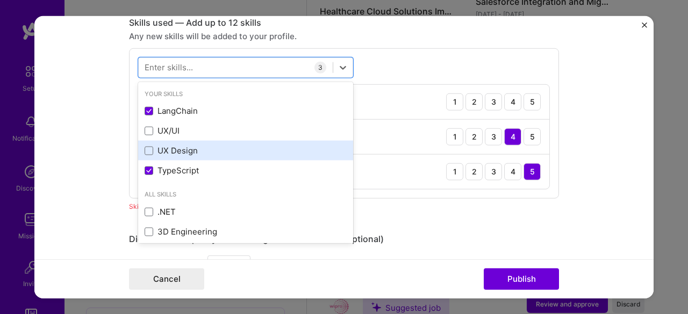
click at [180, 150] on div "UX Design" at bounding box center [246, 150] width 202 height 11
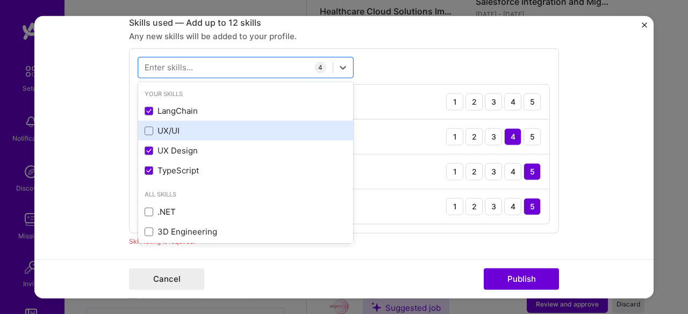
click at [150, 126] on div "UX/UI" at bounding box center [246, 130] width 202 height 11
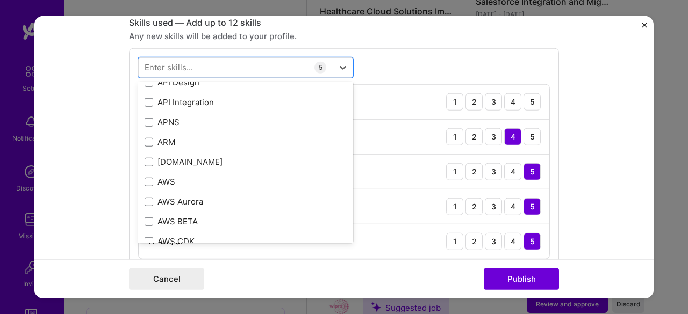
scroll to position [229, 0]
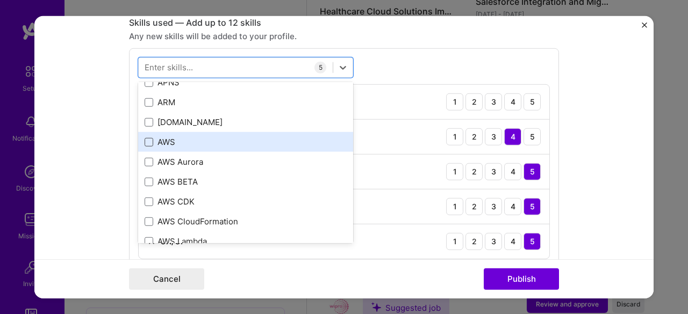
click at [145, 142] on span at bounding box center [149, 142] width 9 height 9
click at [0, 0] on input "checkbox" at bounding box center [0, 0] width 0 height 0
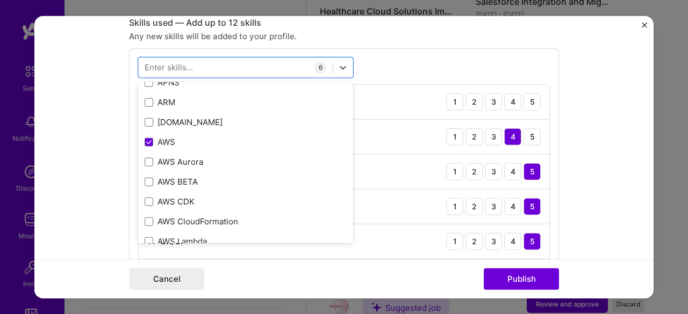
scroll to position [370, 0]
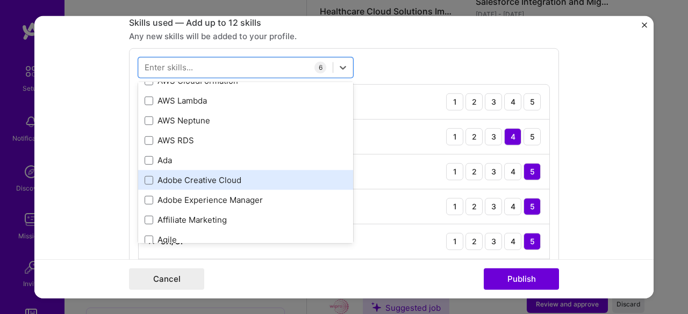
click at [272, 178] on div "Adobe Creative Cloud" at bounding box center [246, 180] width 202 height 11
click at [145, 176] on span at bounding box center [149, 180] width 9 height 9
click at [0, 0] on input "checkbox" at bounding box center [0, 0] width 0 height 0
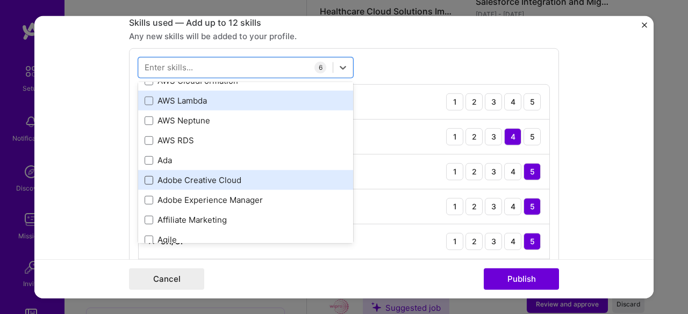
click at [191, 98] on div "AWS Lambda" at bounding box center [246, 100] width 202 height 11
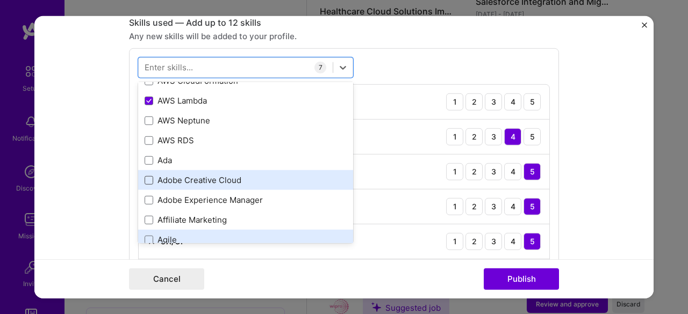
click at [140, 232] on div "Agile" at bounding box center [245, 240] width 215 height 20
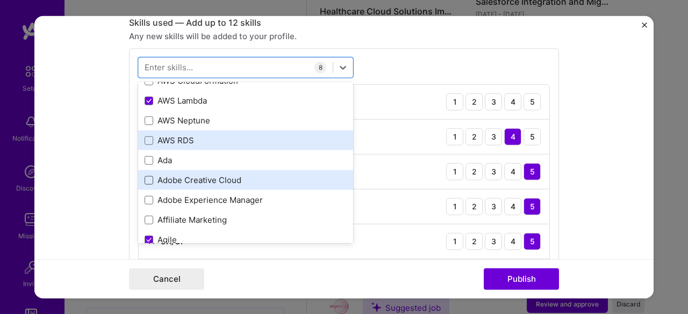
click at [338, 133] on div "AWS RDS" at bounding box center [245, 141] width 215 height 20
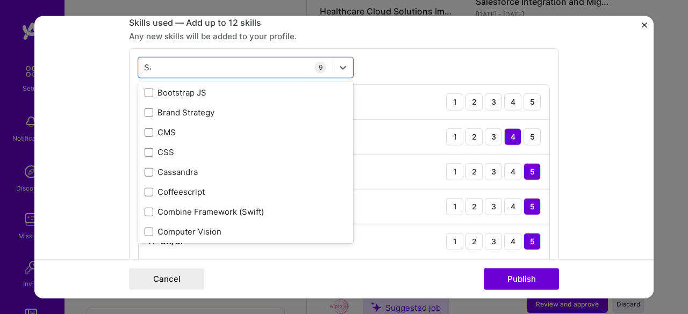
scroll to position [0, 0]
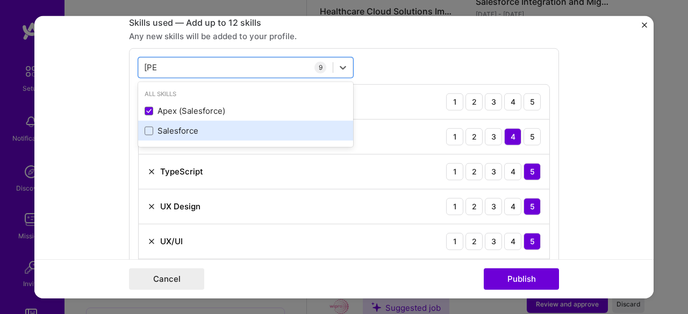
click at [163, 132] on div "Salesforce" at bounding box center [246, 130] width 202 height 11
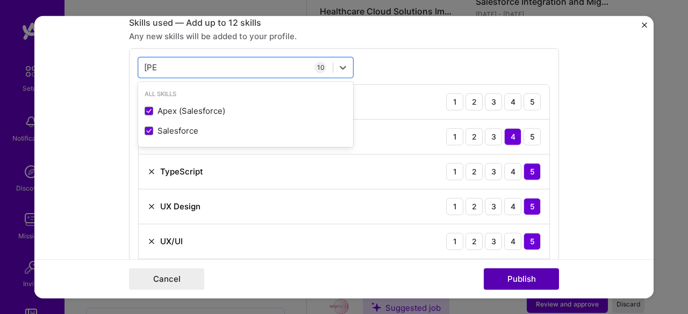
type input "Sal"
click at [526, 283] on button "Publish" at bounding box center [520, 279] width 75 height 21
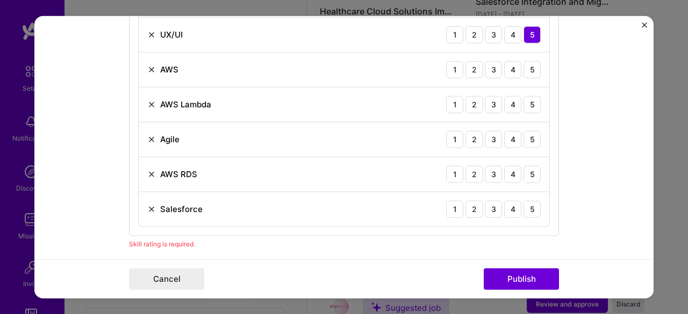
scroll to position [727, 0]
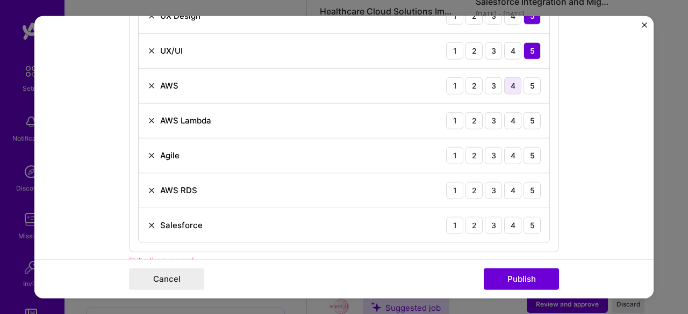
click at [506, 85] on div "4" at bounding box center [512, 85] width 17 height 17
click at [514, 121] on div "4" at bounding box center [512, 120] width 17 height 17
click at [525, 150] on div "5" at bounding box center [531, 155] width 17 height 17
click at [528, 185] on div "5" at bounding box center [531, 190] width 17 height 17
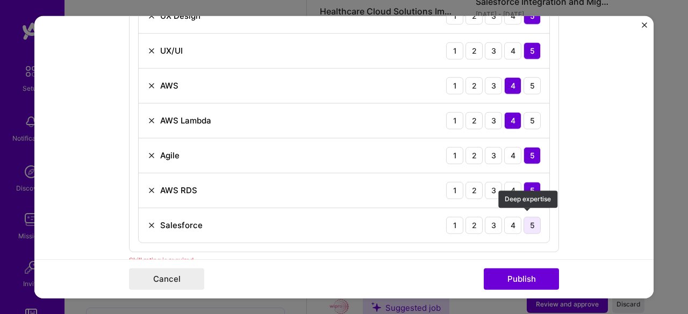
click at [526, 218] on div "5" at bounding box center [531, 224] width 17 height 17
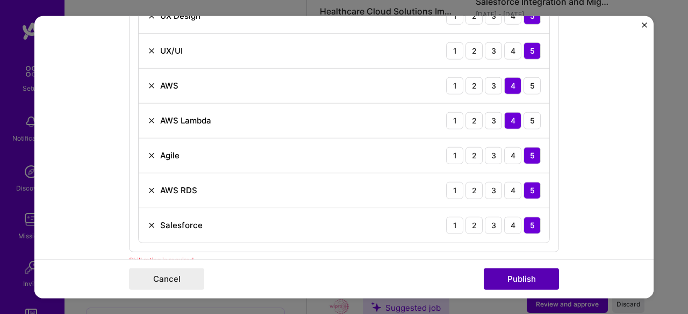
click at [517, 274] on button "Publish" at bounding box center [520, 279] width 75 height 21
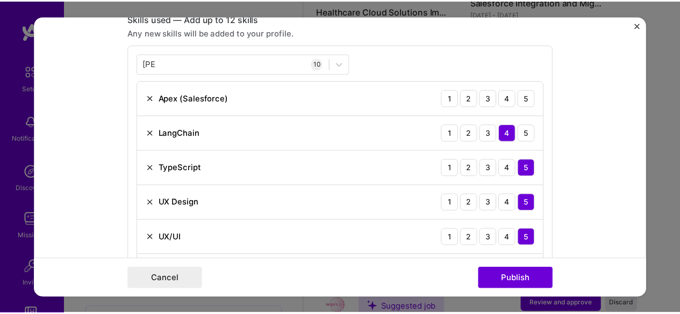
scroll to position [536, 0]
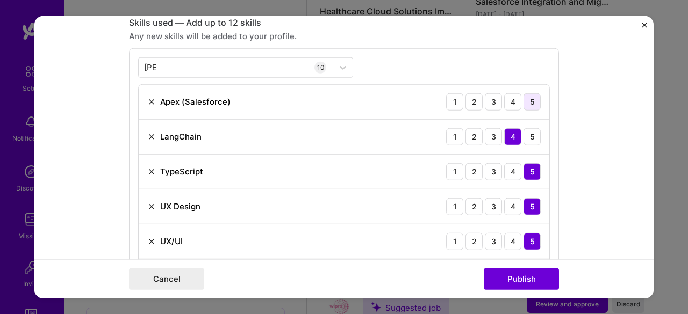
click at [527, 105] on div "5" at bounding box center [531, 101] width 17 height 17
click at [517, 277] on button "Publish" at bounding box center [520, 279] width 75 height 21
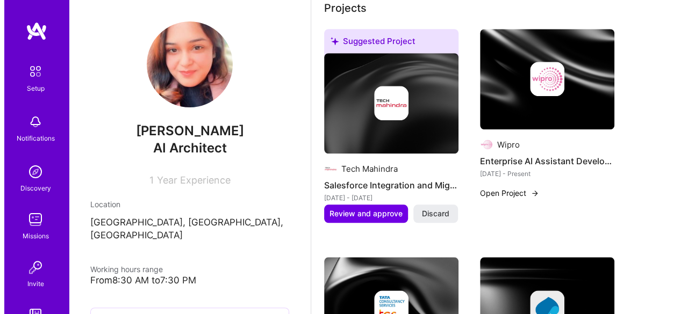
scroll to position [402, 0]
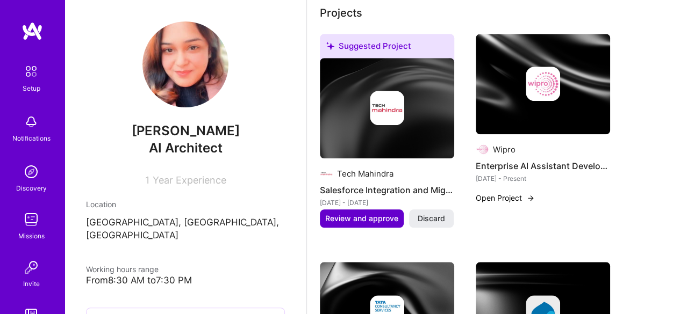
click at [340, 218] on span "Review and approve" at bounding box center [361, 218] width 73 height 11
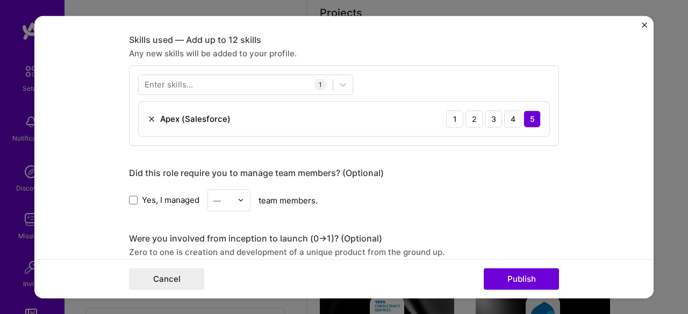
scroll to position [517, 0]
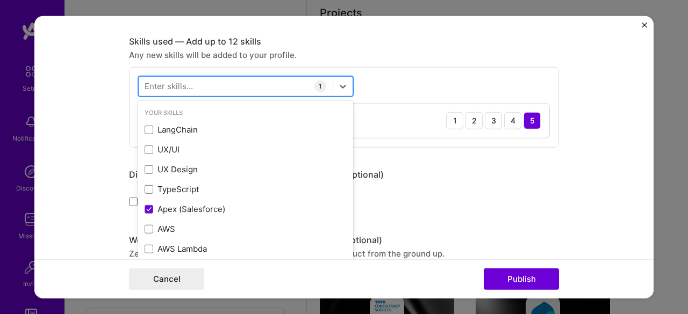
click at [224, 82] on div at bounding box center [236, 86] width 194 height 18
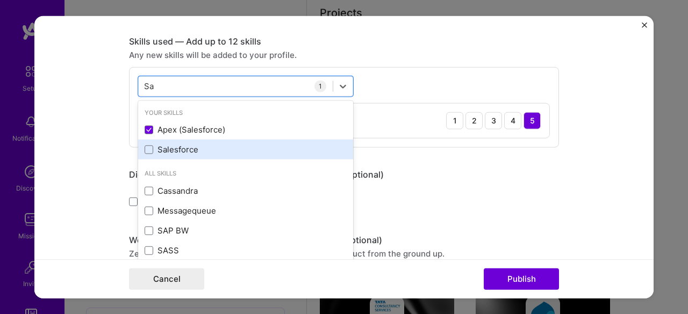
click at [144, 156] on div "Salesforce" at bounding box center [245, 150] width 215 height 20
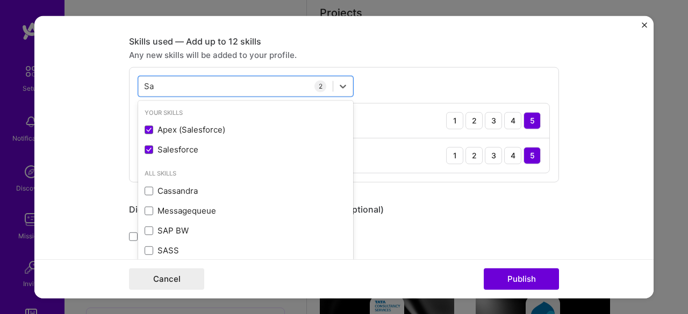
scroll to position [45, 0]
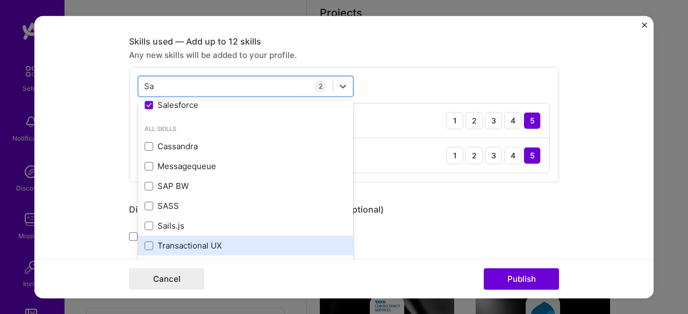
click at [206, 245] on div "Transactional UX" at bounding box center [246, 245] width 202 height 11
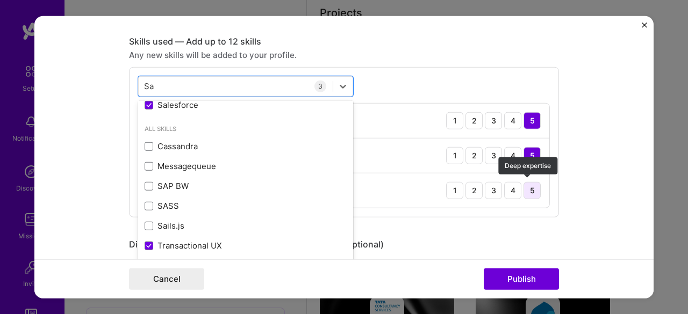
type input "Sa"
click at [523, 182] on div "5" at bounding box center [531, 190] width 17 height 17
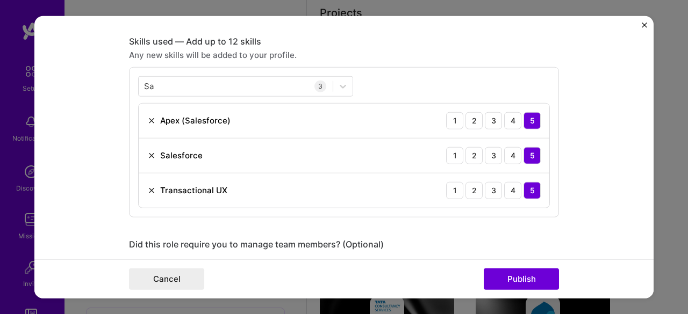
click at [507, 268] on div "Cancel Publish" at bounding box center [343, 278] width 619 height 39
click at [516, 274] on button "Publish" at bounding box center [520, 279] width 75 height 21
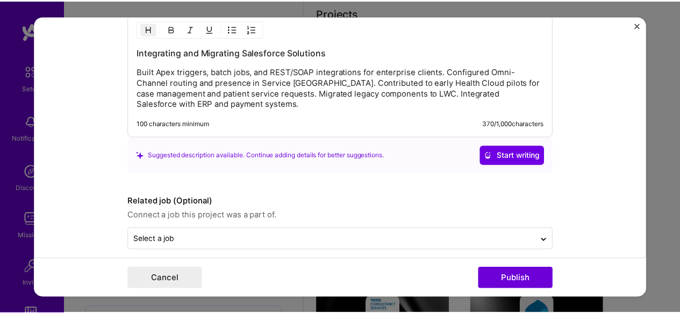
scroll to position [1036, 0]
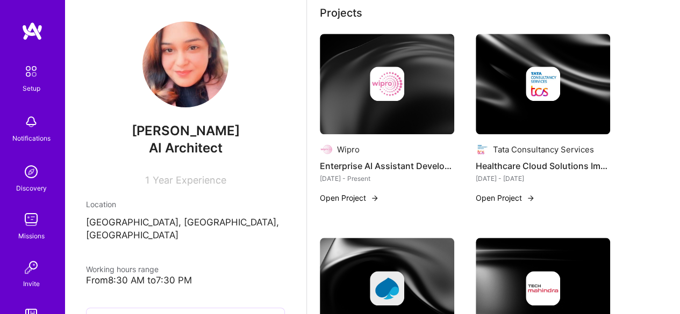
drag, startPoint x: 649, startPoint y: 162, endPoint x: 612, endPoint y: 97, distance: 74.1
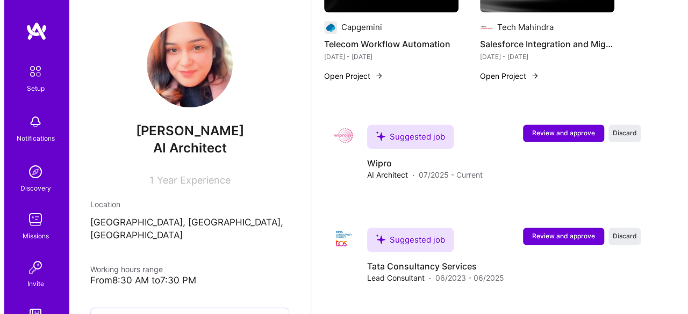
scroll to position [737, 0]
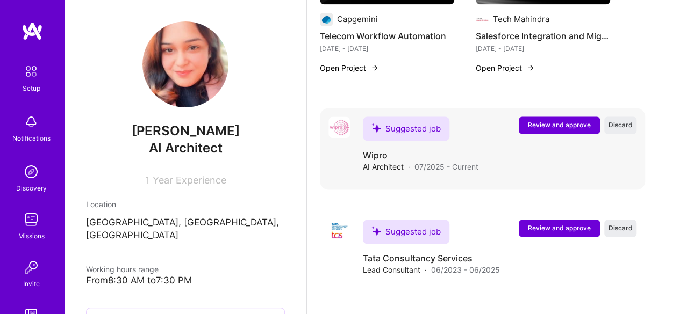
click at [537, 129] on span "Review and approve" at bounding box center [559, 124] width 63 height 9
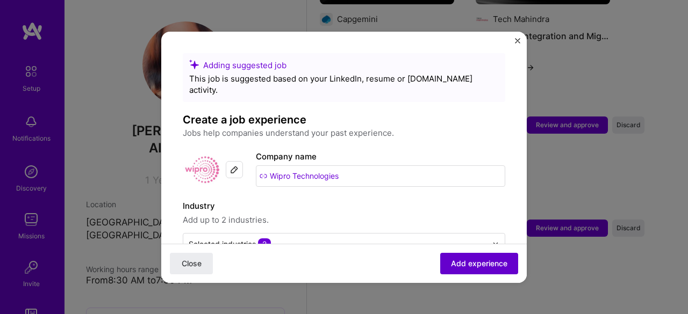
click at [484, 263] on span "Add experience" at bounding box center [479, 263] width 56 height 11
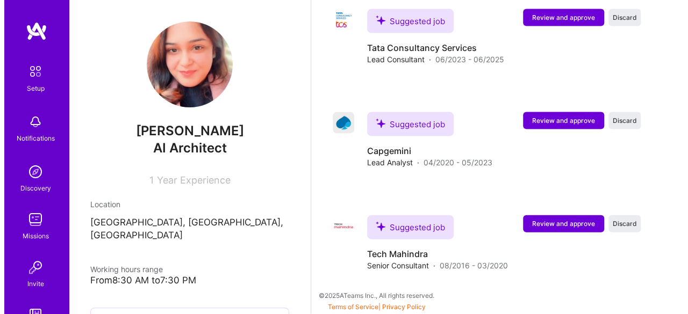
scroll to position [1058, 0]
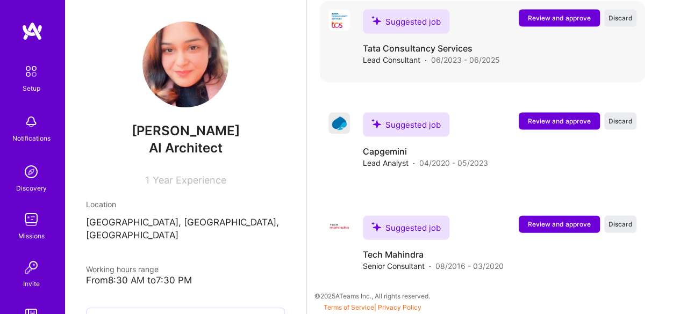
click at [559, 24] on button "Review and approve" at bounding box center [558, 18] width 81 height 17
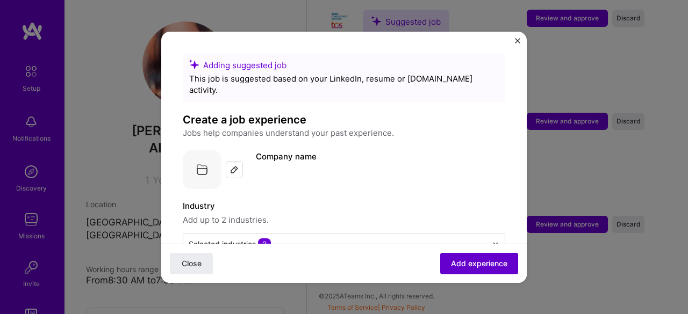
click at [461, 262] on span "Add experience" at bounding box center [479, 263] width 56 height 11
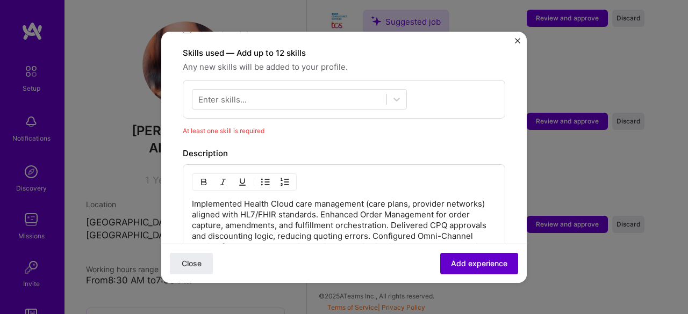
scroll to position [370, 0]
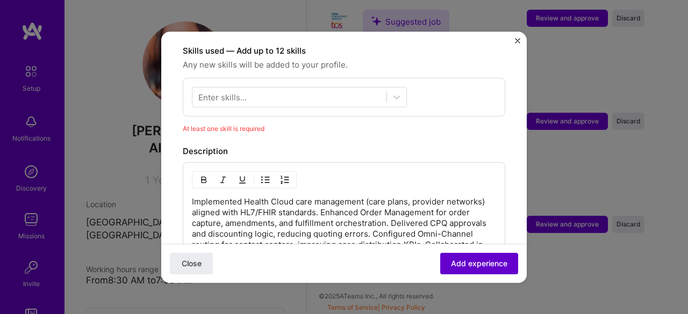
click at [461, 262] on span "Add experience" at bounding box center [479, 263] width 56 height 11
click at [377, 89] on div at bounding box center [289, 97] width 194 height 18
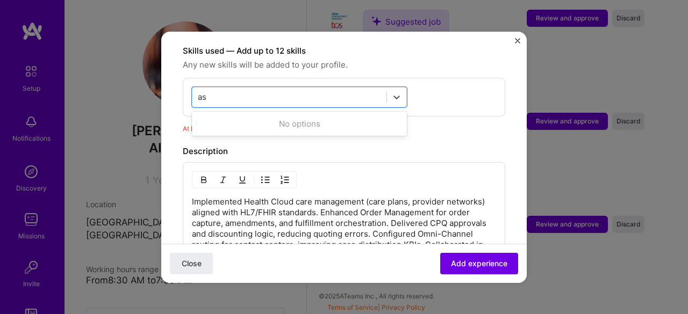
type input "a"
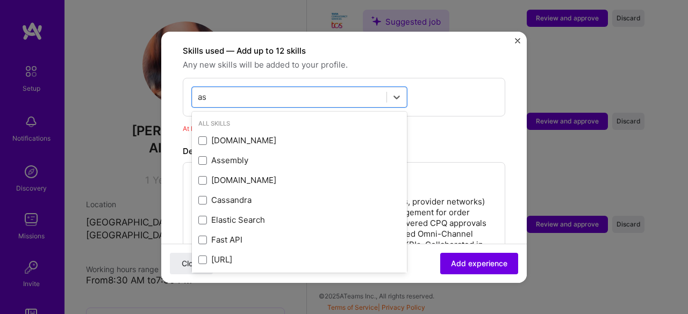
type input "a"
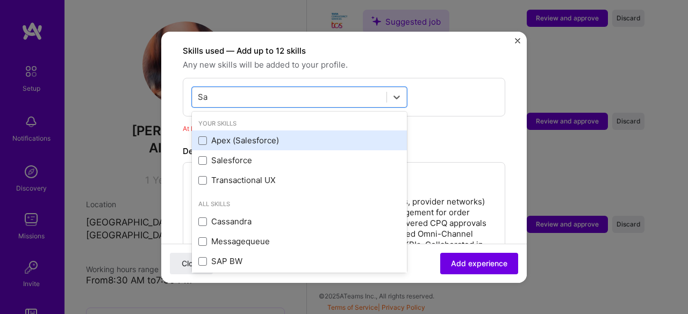
click at [216, 135] on div "Apex (Salesforce)" at bounding box center [299, 140] width 202 height 11
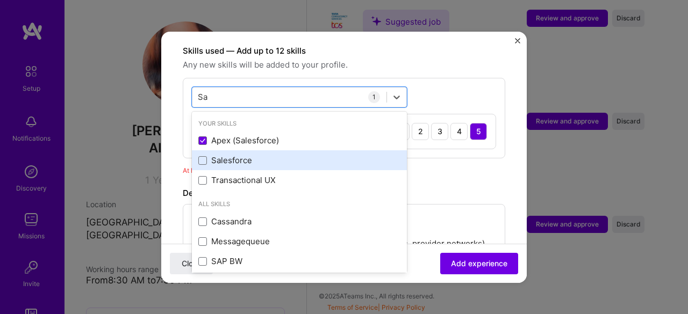
click at [218, 155] on div "Salesforce" at bounding box center [299, 160] width 202 height 11
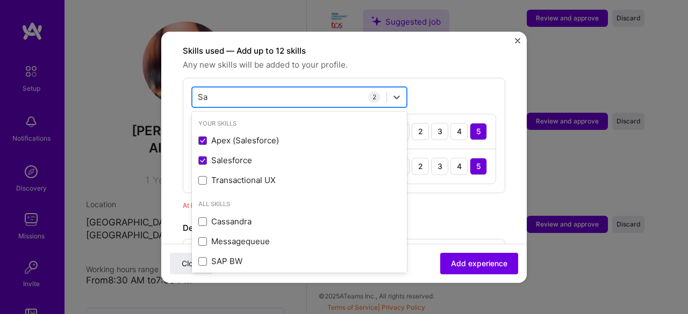
type input "S"
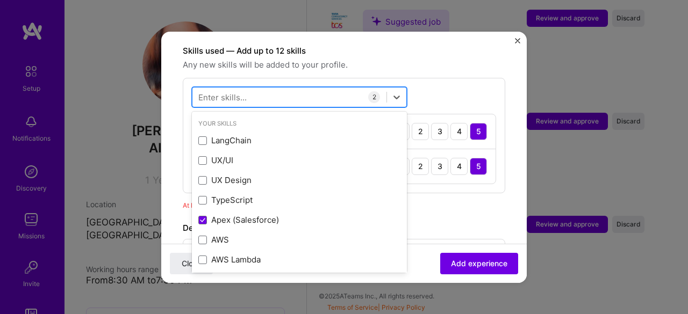
type input "L"
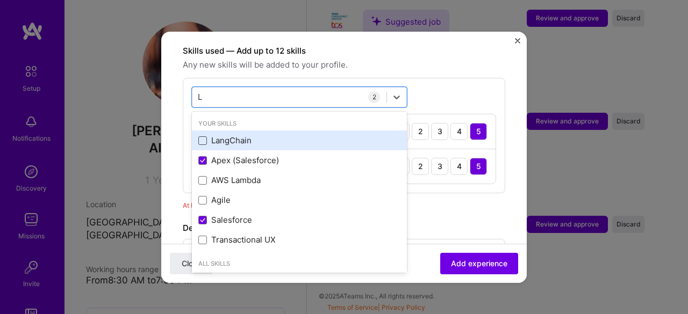
click at [202, 136] on span at bounding box center [202, 140] width 9 height 9
click at [0, 0] on input "checkbox" at bounding box center [0, 0] width 0 height 0
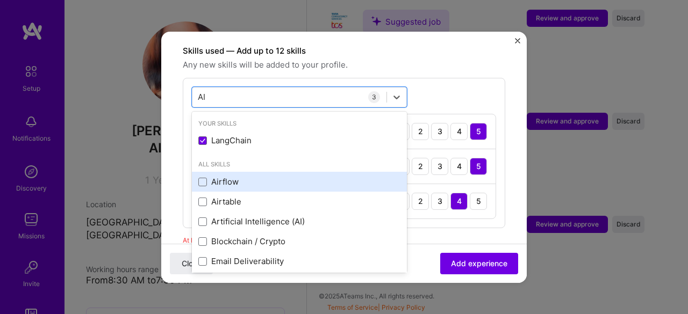
click at [206, 176] on div "Airflow" at bounding box center [299, 181] width 202 height 11
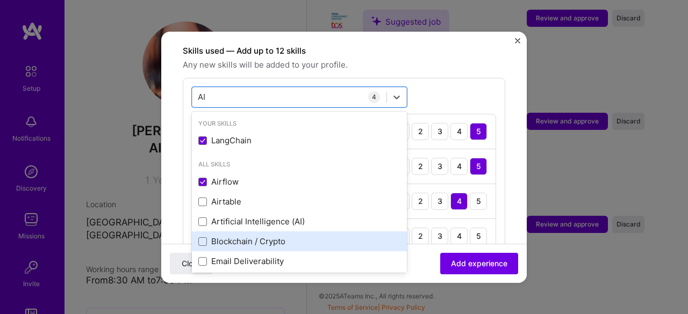
click at [278, 236] on div "Blockchain / Crypto" at bounding box center [299, 241] width 202 height 11
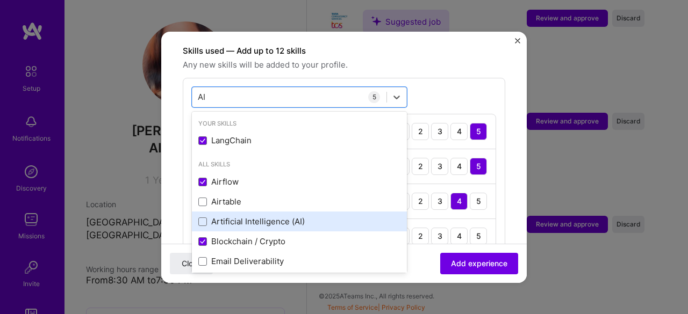
click at [277, 216] on div "Artificial Intelligence (AI)" at bounding box center [299, 221] width 202 height 11
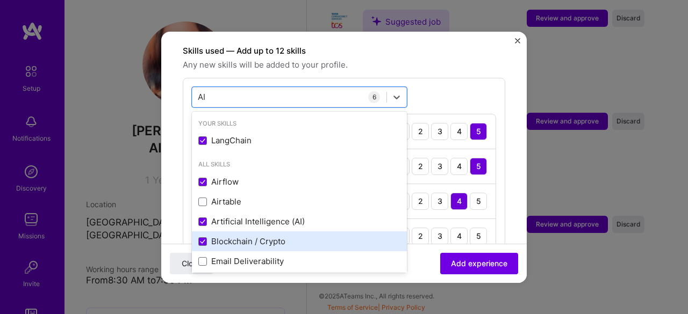
click at [210, 236] on div "Blockchain / Crypto" at bounding box center [299, 241] width 202 height 11
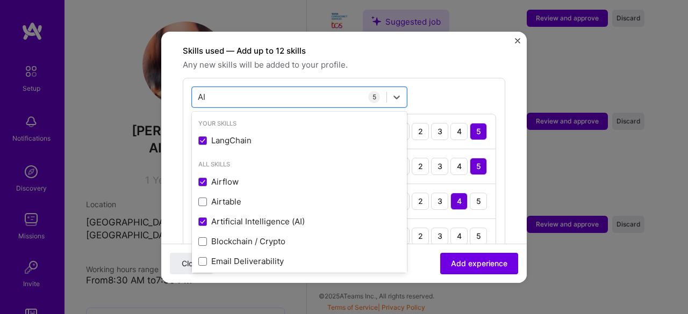
type input "A"
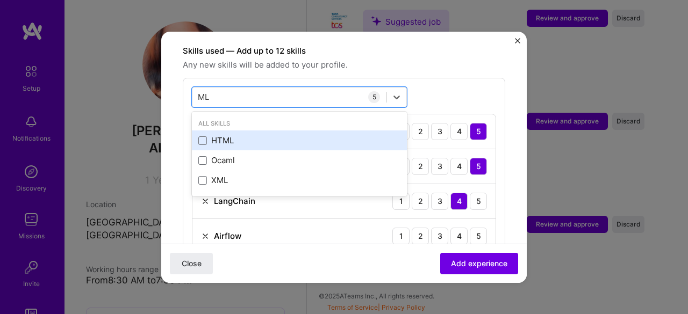
click at [213, 135] on div "HTML" at bounding box center [299, 140] width 202 height 11
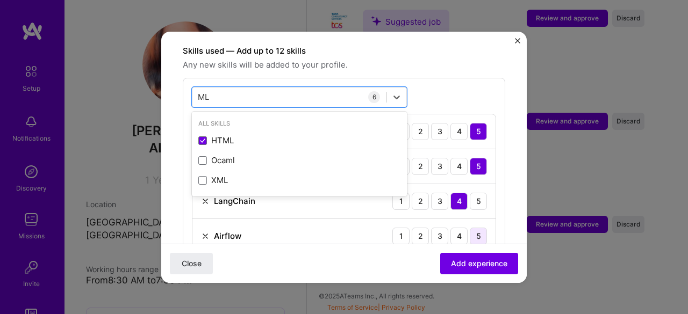
type input "ML"
click at [472, 228] on div "5" at bounding box center [478, 236] width 17 height 17
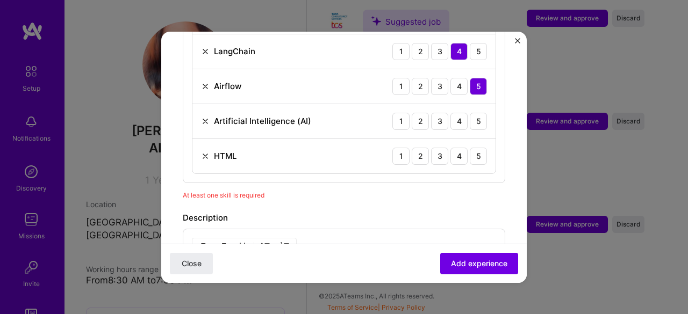
scroll to position [518, 0]
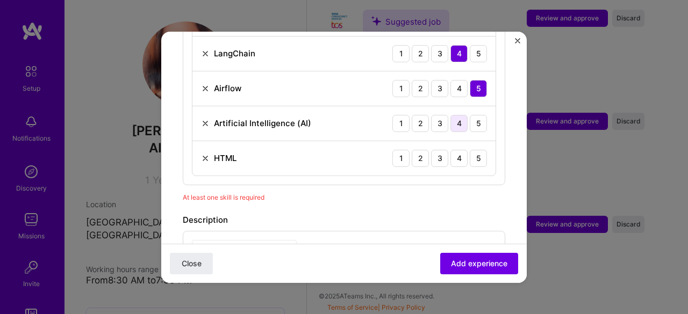
click at [450, 115] on div "4" at bounding box center [458, 123] width 17 height 17
click at [450, 150] on div "4" at bounding box center [458, 158] width 17 height 17
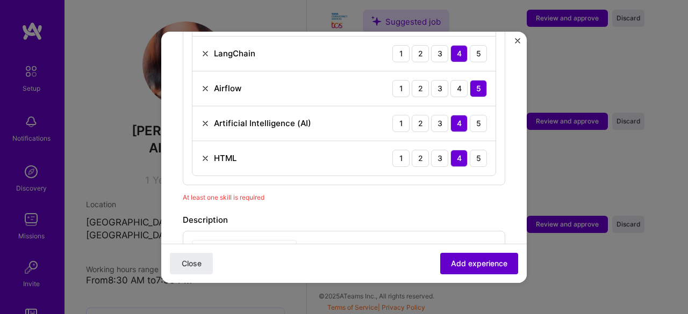
click at [451, 267] on span "Add experience" at bounding box center [479, 263] width 56 height 11
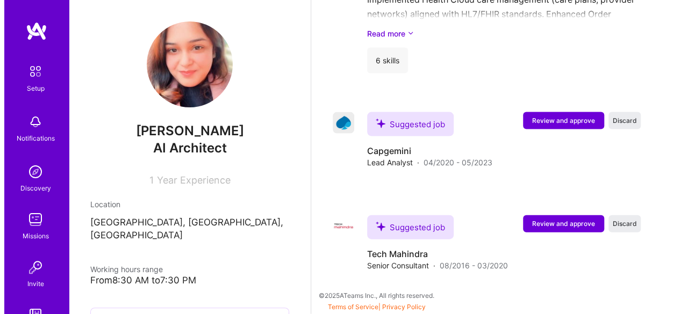
scroll to position [1135, 0]
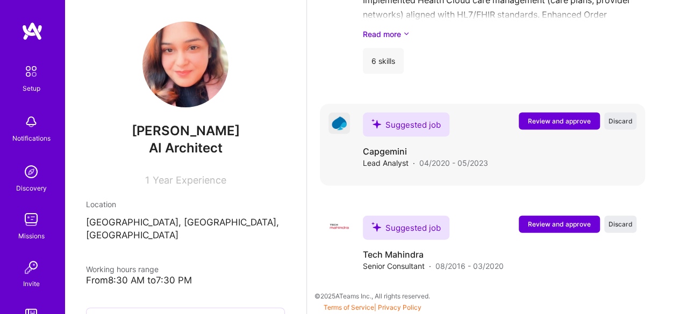
click at [581, 126] on button "Review and approve" at bounding box center [558, 121] width 81 height 17
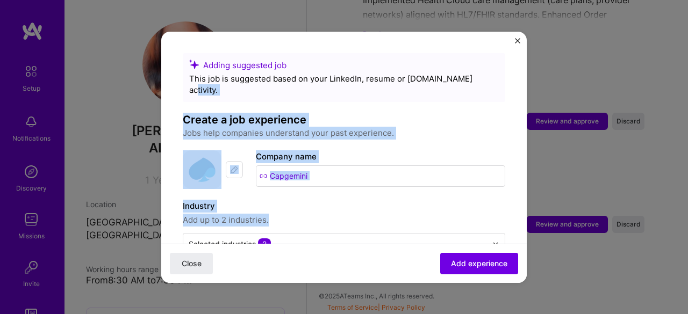
drag, startPoint x: 515, startPoint y: 118, endPoint x: 514, endPoint y: 204, distance: 85.4
click at [453, 262] on span "Add experience" at bounding box center [479, 263] width 56 height 11
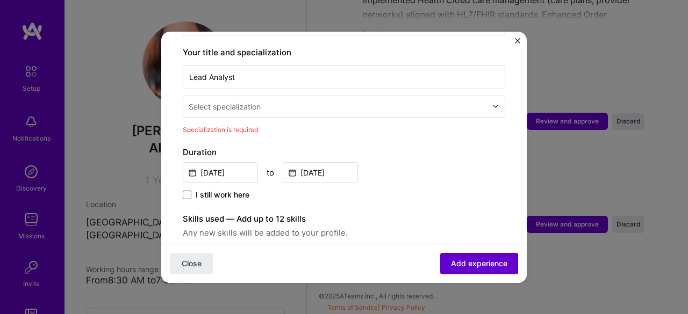
scroll to position [222, 0]
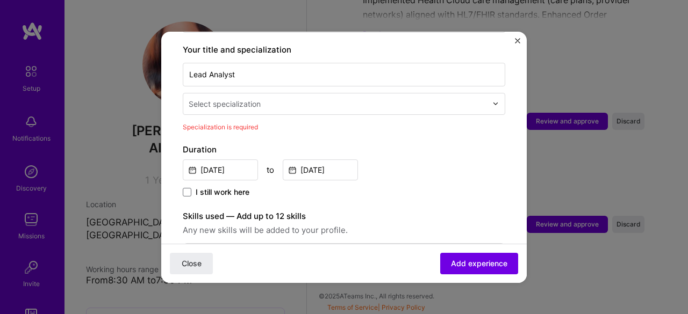
click at [321, 98] on input "text" at bounding box center [339, 103] width 300 height 11
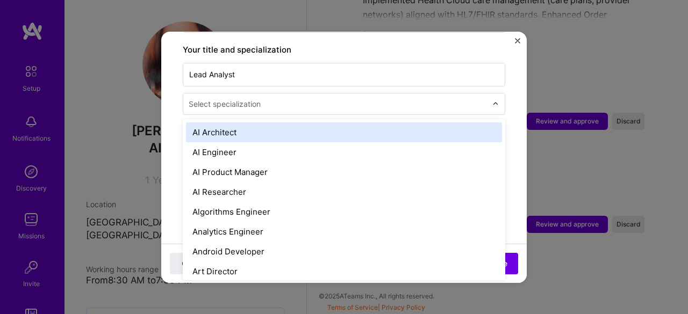
click at [261, 122] on div "AI Architect" at bounding box center [344, 132] width 316 height 20
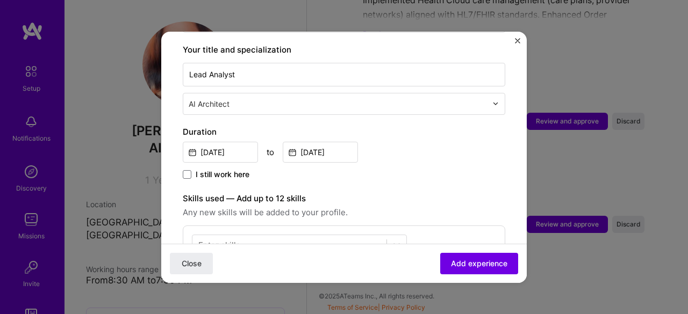
click at [376, 98] on div "AI Architect" at bounding box center [337, 103] width 309 height 21
drag, startPoint x: 270, startPoint y: 84, endPoint x: 175, endPoint y: 99, distance: 96.2
click at [175, 99] on form "Adding suggested job This job is suggested based on your LinkedIn, resume or A.…" at bounding box center [343, 245] width 365 height 828
type input "S"
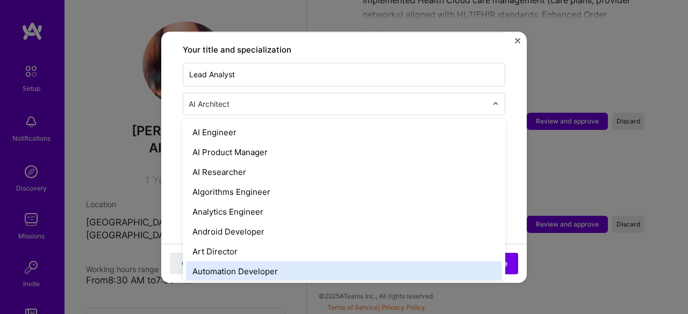
click at [245, 262] on div "Automation Developer" at bounding box center [344, 272] width 316 height 20
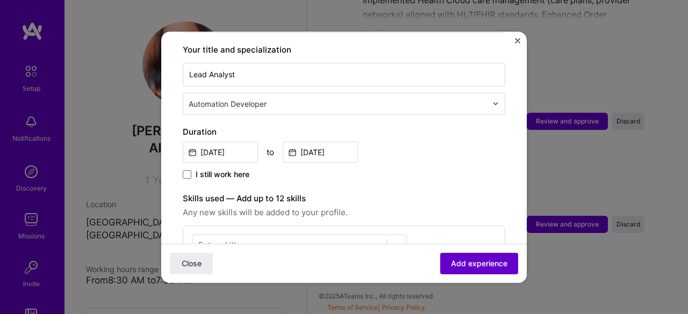
click at [451, 262] on span "Add experience" at bounding box center [479, 263] width 56 height 11
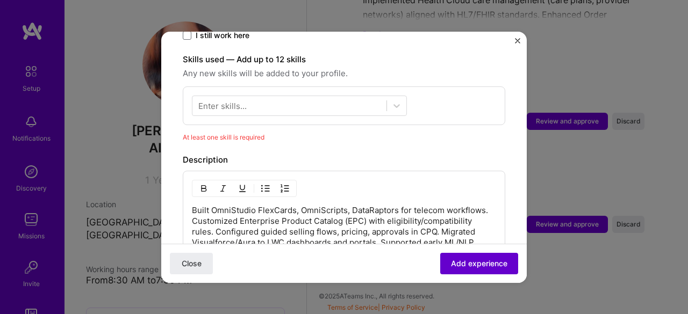
scroll to position [370, 0]
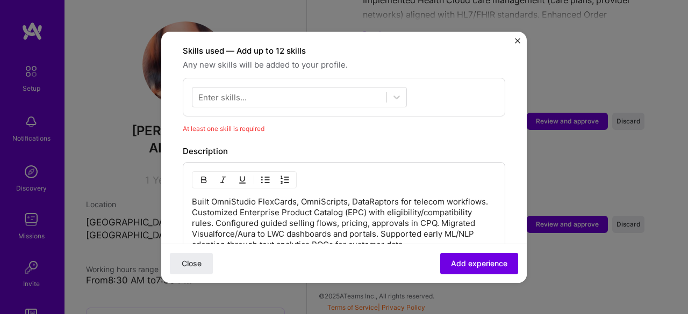
click at [243, 91] on div "Enter skills..." at bounding box center [222, 96] width 48 height 11
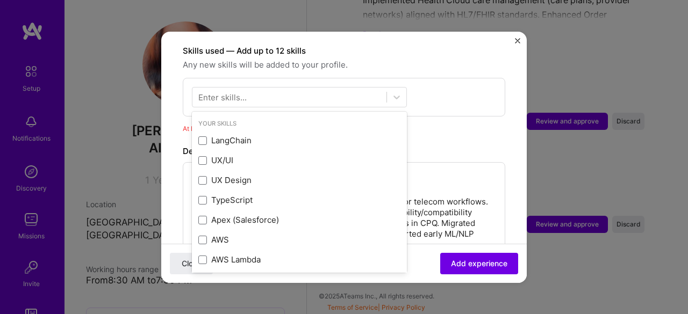
click at [244, 91] on div "Enter skills..." at bounding box center [222, 96] width 48 height 11
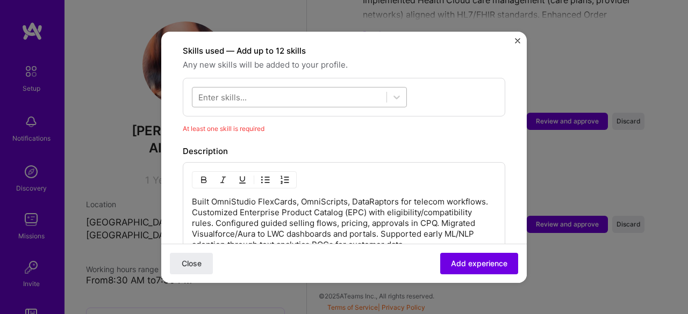
click at [285, 88] on div at bounding box center [289, 97] width 194 height 18
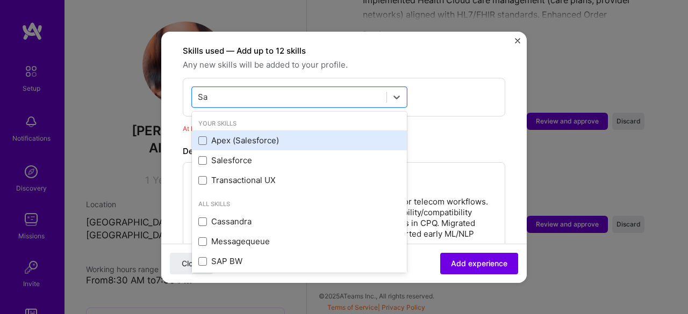
click at [235, 135] on div "Apex (Salesforce)" at bounding box center [299, 140] width 202 height 11
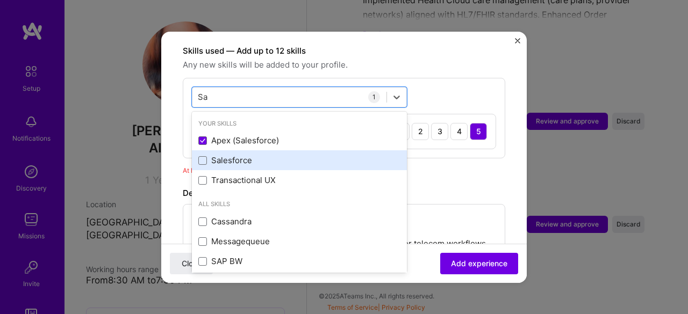
click at [235, 155] on div "Salesforce" at bounding box center [299, 160] width 202 height 11
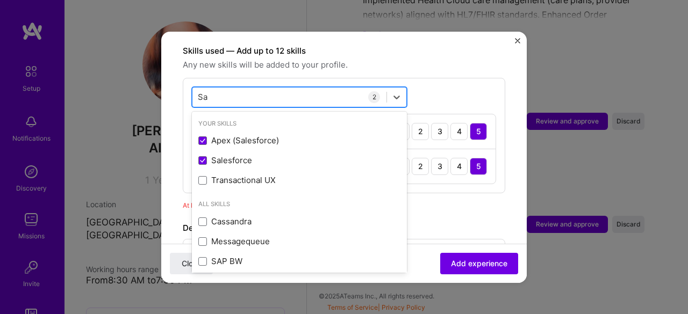
click at [266, 88] on div "Sa Sa" at bounding box center [289, 97] width 194 height 18
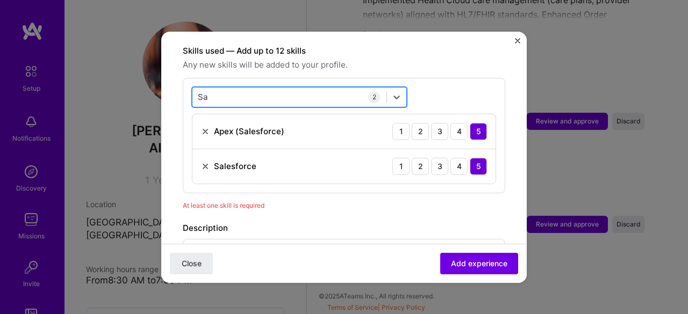
type input "S"
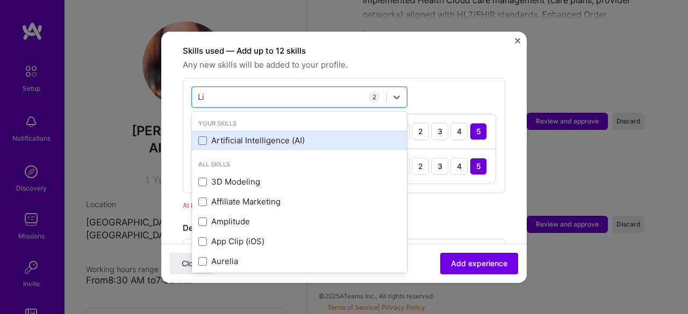
click at [212, 135] on div "Artificial Intelligence (AI)" at bounding box center [299, 140] width 202 height 11
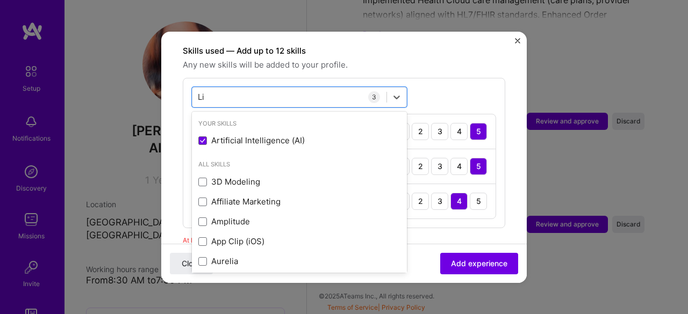
type input "Li"
click at [477, 88] on div "option Artificial Intelligence (AI), selected. option Artificial Intelligence (…" at bounding box center [344, 153] width 322 height 150
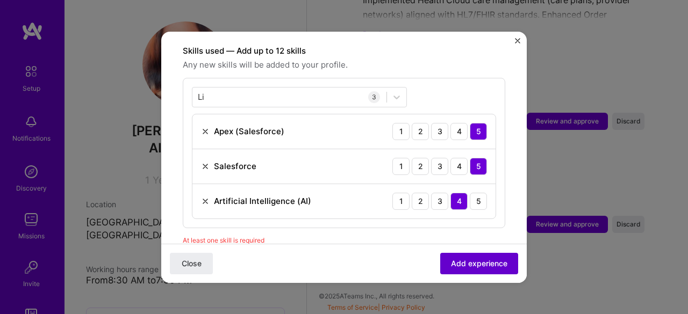
click at [468, 264] on span "Add experience" at bounding box center [479, 263] width 56 height 11
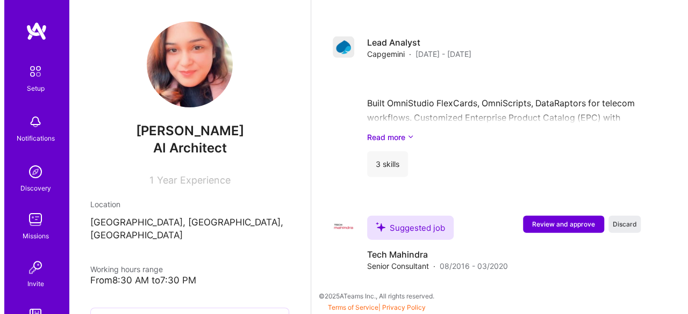
scroll to position [1195, 0]
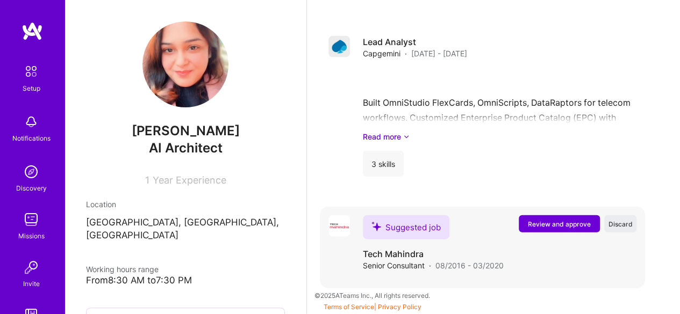
click at [558, 226] on span "Review and approve" at bounding box center [559, 224] width 63 height 9
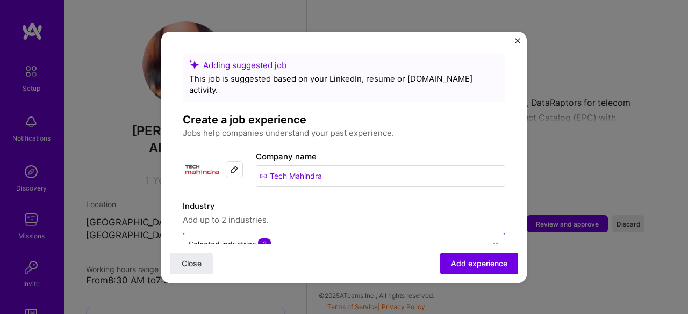
click at [416, 239] on input "text" at bounding box center [338, 244] width 298 height 11
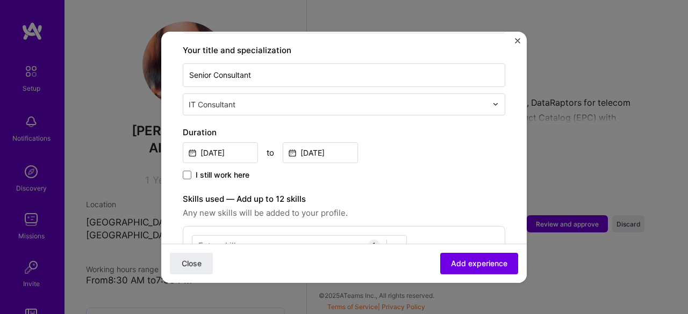
scroll to position [223, 0]
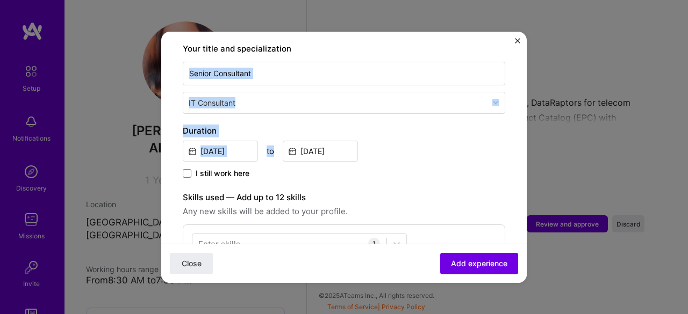
drag, startPoint x: 518, startPoint y: 129, endPoint x: 510, endPoint y: 74, distance: 55.3
click at [510, 74] on form "Adding suggested job This job is suggested based on your LinkedIn, resume or A.…" at bounding box center [343, 256] width 365 height 852
click at [511, 73] on form "Adding suggested job This job is suggested based on your LinkedIn, resume or A.…" at bounding box center [343, 256] width 365 height 852
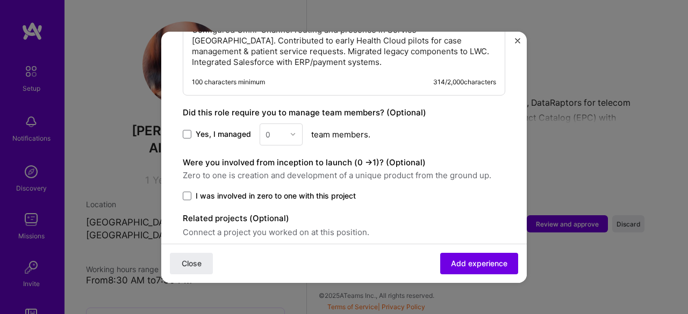
scroll to position [607, 0]
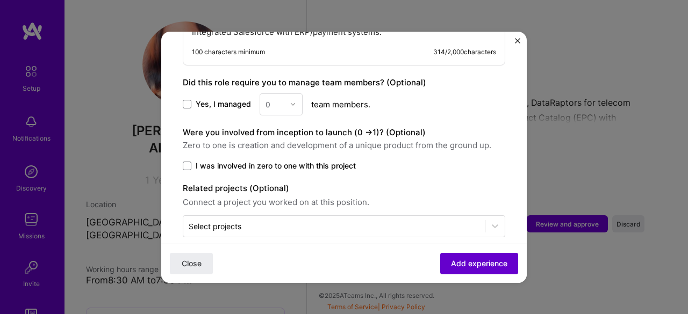
click at [462, 264] on span "Add experience" at bounding box center [479, 263] width 56 height 11
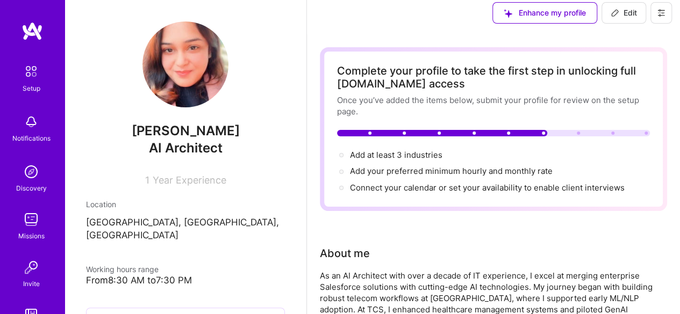
scroll to position [0, 0]
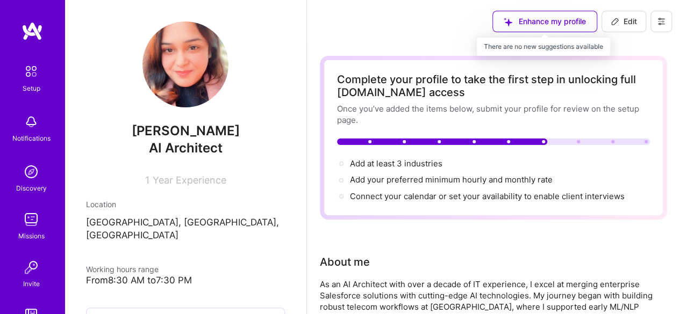
click at [502, 24] on div "Enhance my profile" at bounding box center [544, 21] width 105 height 21
click at [531, 25] on div "Enhance my profile" at bounding box center [544, 21] width 105 height 21
click at [527, 22] on div "Enhance my profile" at bounding box center [544, 21] width 105 height 21
click at [560, 16] on div "Enhance my profile" at bounding box center [544, 21] width 105 height 21
click at [145, 275] on div "From 8:30 AM to 7:30 PM" at bounding box center [185, 280] width 199 height 11
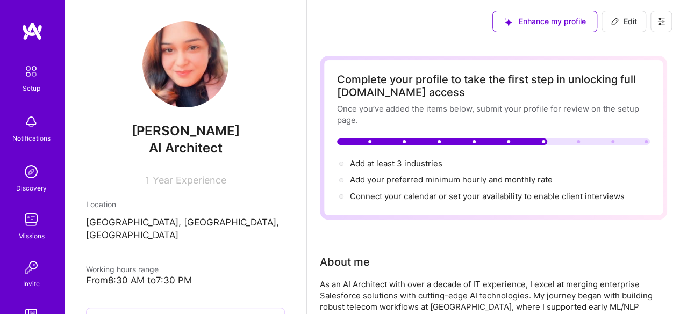
scroll to position [186, 0]
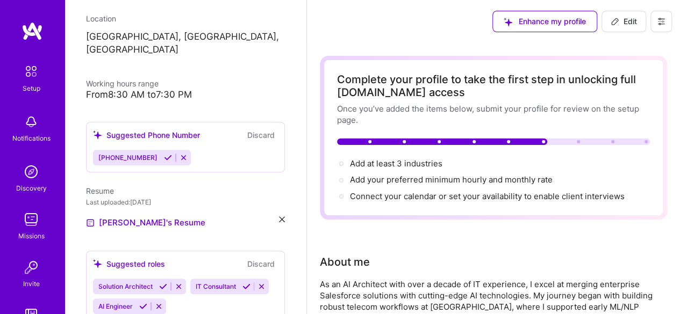
click at [167, 78] on div "Working hours range" at bounding box center [185, 83] width 199 height 11
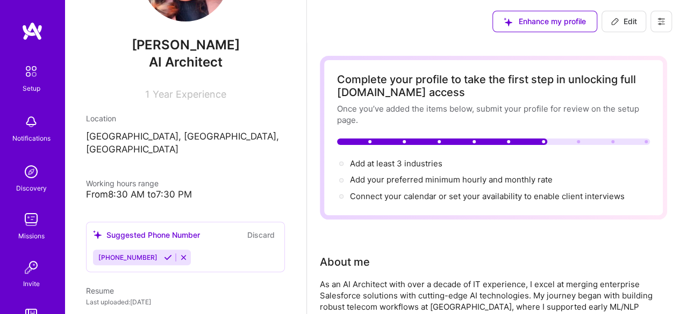
scroll to position [0, 0]
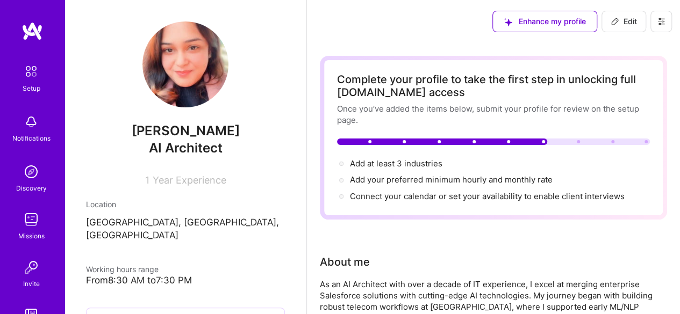
click at [664, 25] on icon at bounding box center [660, 21] width 9 height 9
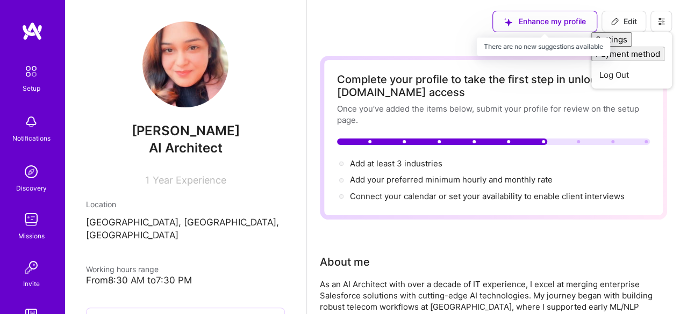
click at [539, 21] on div "Enhance my profile" at bounding box center [544, 21] width 105 height 21
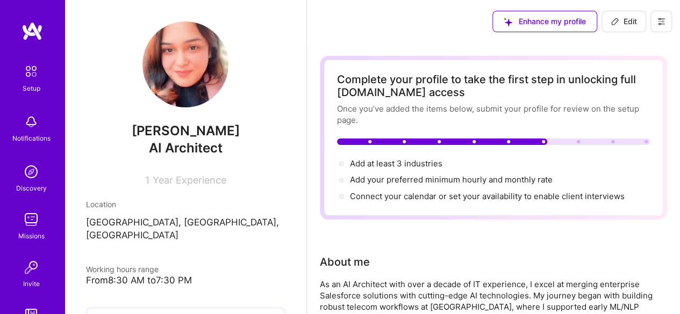
click at [541, 23] on div "Enhance my profile" at bounding box center [544, 21] width 105 height 21
click at [567, 146] on div "Complete your profile to take the first step in unlocking full A.Team access On…" at bounding box center [493, 137] width 313 height 129
click at [428, 165] on span "Add at least 3 industries →" at bounding box center [401, 163] width 102 height 10
select select "US"
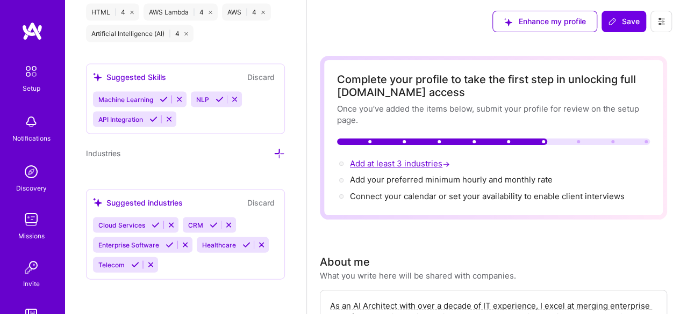
scroll to position [1044, 0]
click at [273, 154] on icon at bounding box center [278, 153] width 11 height 11
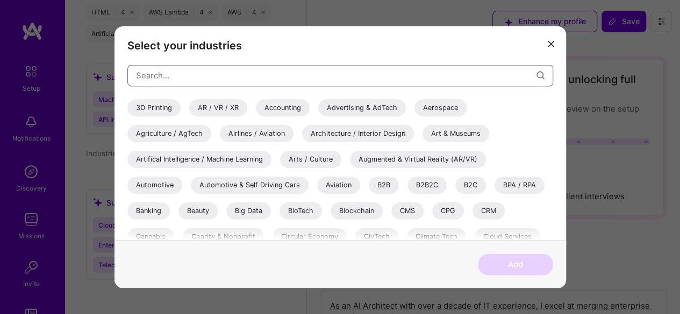
click at [314, 84] on input "modal" at bounding box center [336, 75] width 400 height 27
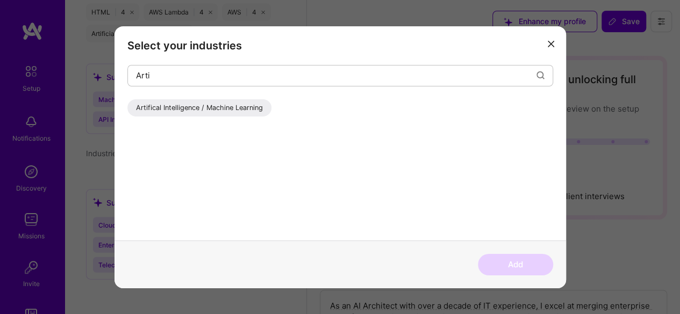
click at [243, 113] on div "Artifical Intelligence / Machine Learning" at bounding box center [199, 107] width 144 height 17
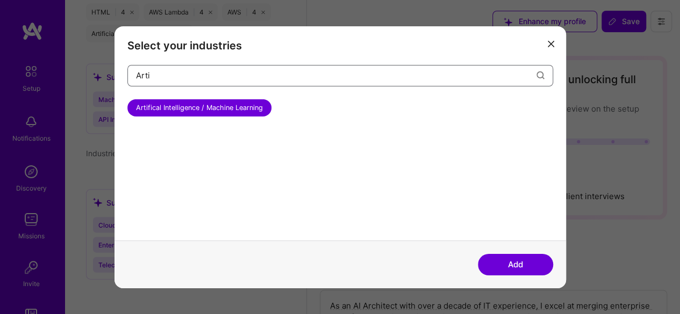
click at [251, 84] on input "Arti" at bounding box center [336, 75] width 400 height 27
type input "A"
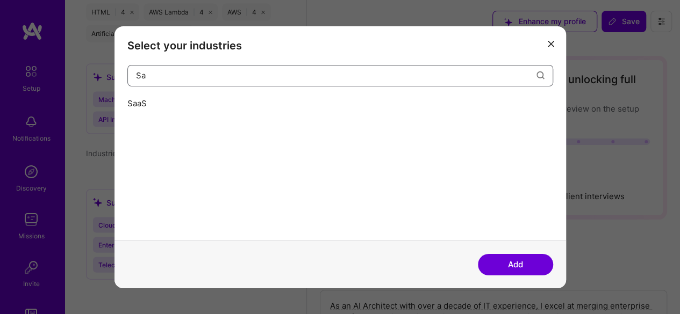
type input "S"
click at [180, 111] on div "Cloud Services" at bounding box center [160, 107] width 66 height 17
click at [237, 78] on input "Cloud" at bounding box center [336, 75] width 400 height 27
type input "C"
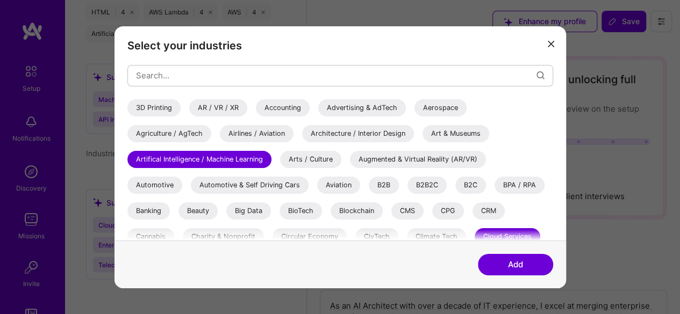
click at [488, 206] on div "CRM" at bounding box center [488, 210] width 32 height 17
click at [505, 259] on button "Add" at bounding box center [515, 264] width 75 height 21
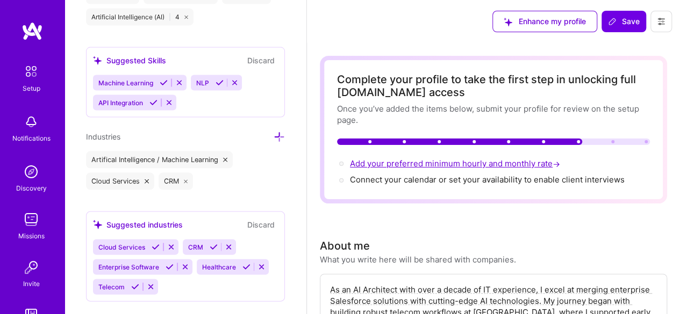
click at [438, 163] on span "Add your preferred minimum hourly and monthly rate →" at bounding box center [456, 163] width 212 height 10
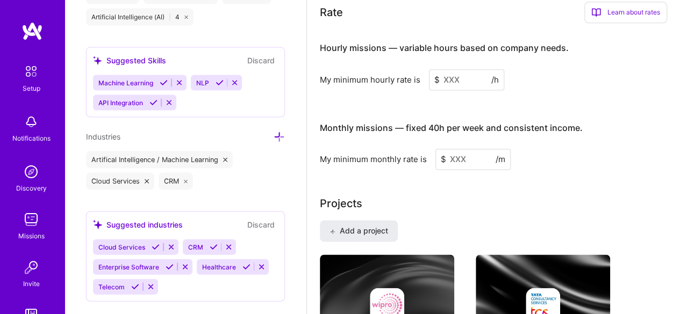
scroll to position [690, 0]
click at [451, 78] on input at bounding box center [466, 79] width 75 height 21
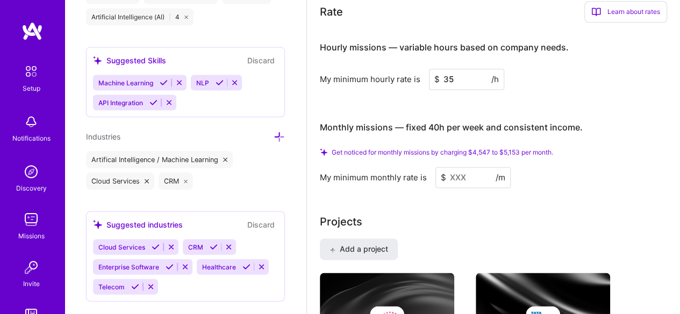
type input "35"
click at [468, 177] on input at bounding box center [472, 177] width 75 height 21
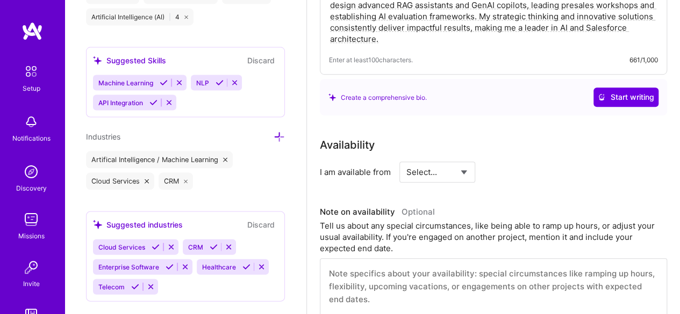
scroll to position [330, 0]
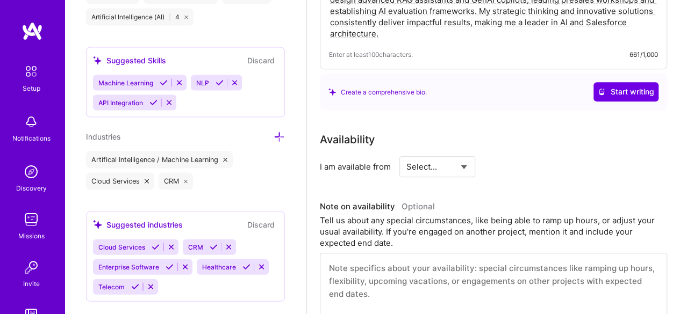
type input "770"
click at [447, 170] on select "Select... Right Now Future Date Not Available" at bounding box center [437, 166] width 62 height 27
select select "Right Now"
click at [406, 153] on select "Select... Right Now Future Date Not Available" at bounding box center [437, 166] width 62 height 27
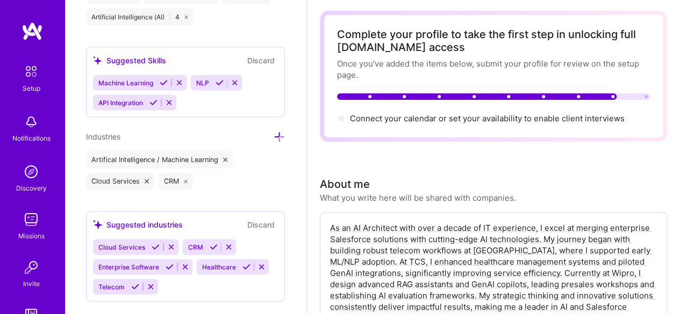
scroll to position [40, 0]
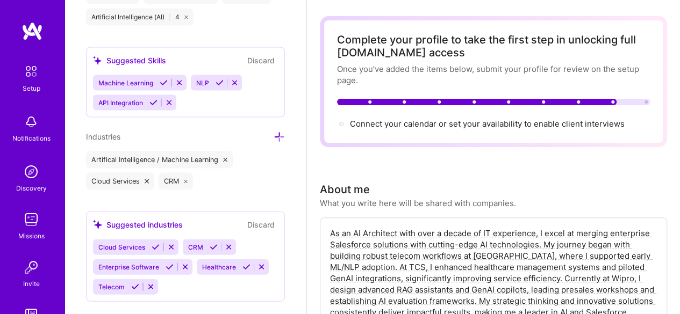
click at [452, 129] on div "Connect your calendar or set your availability to enable client interviews →" at bounding box center [487, 124] width 275 height 12
click at [449, 123] on span "Connect your calendar or set your availability to enable client interviews →" at bounding box center [492, 124] width 284 height 10
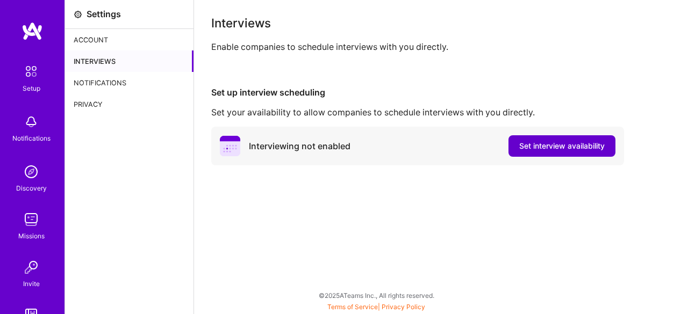
click at [550, 149] on span "Set interview availability" at bounding box center [561, 146] width 85 height 11
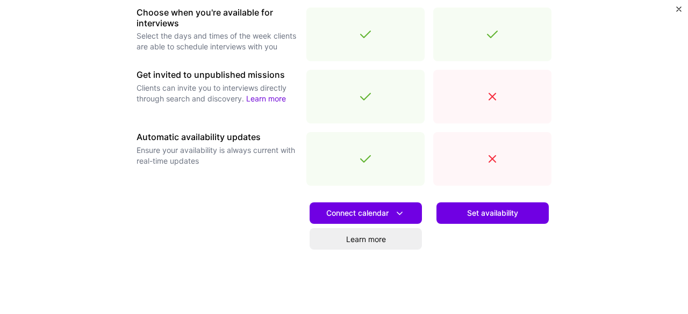
scroll to position [438, 0]
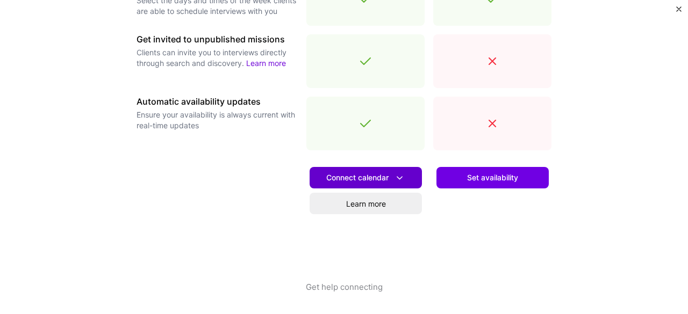
click at [363, 178] on span "Connect calendar" at bounding box center [365, 177] width 79 height 11
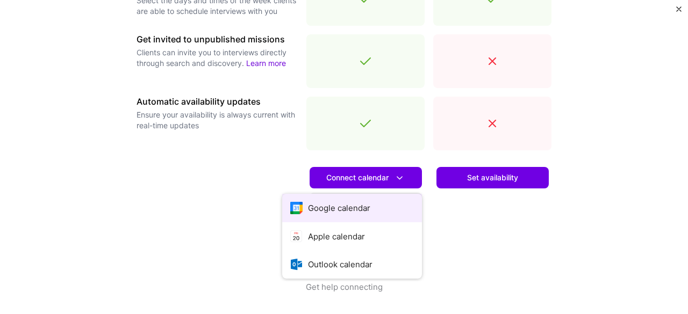
click at [341, 210] on button "Google calendar" at bounding box center [352, 208] width 140 height 28
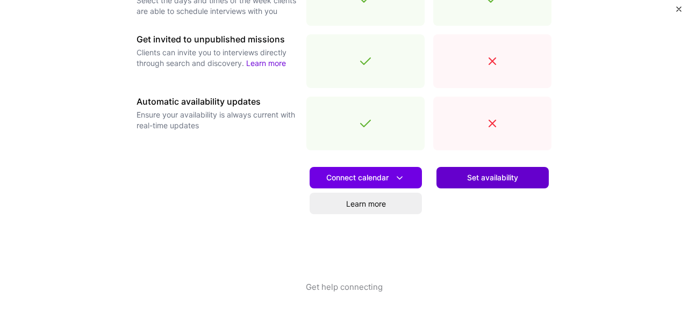
click at [486, 180] on span "Set availability" at bounding box center [492, 177] width 51 height 11
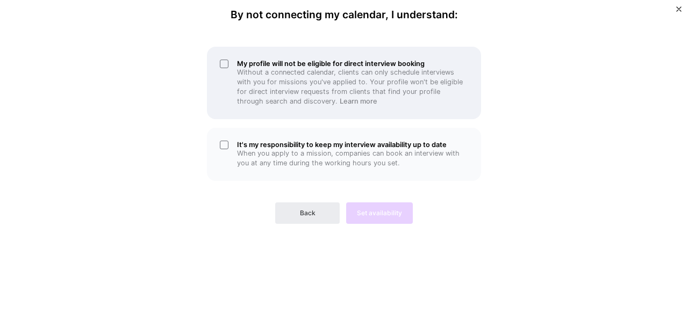
click at [228, 65] on div "My profile will not be eligible for direct interview booking Without a connecte…" at bounding box center [344, 83] width 274 height 73
click at [223, 62] on div "My profile will not be eligible for direct interview booking Without a connecte…" at bounding box center [344, 83] width 274 height 73
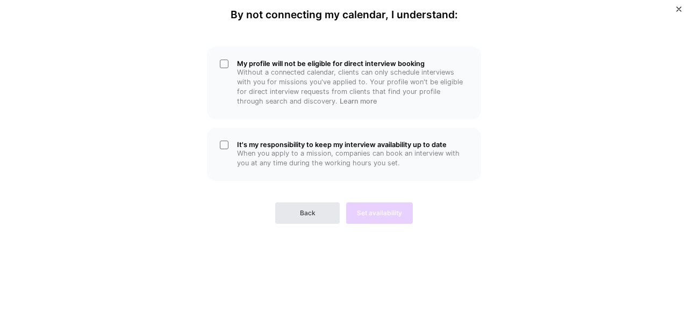
click at [309, 211] on span "Back" at bounding box center [308, 213] width 16 height 10
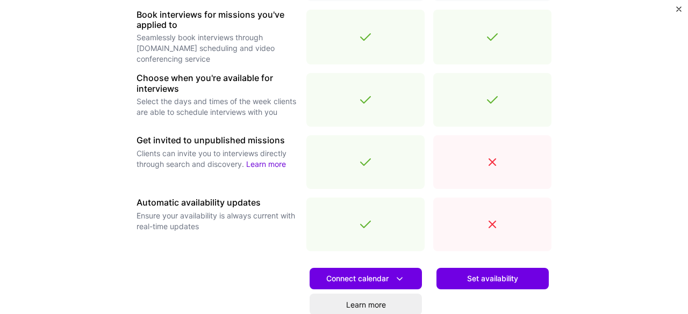
scroll to position [338, 0]
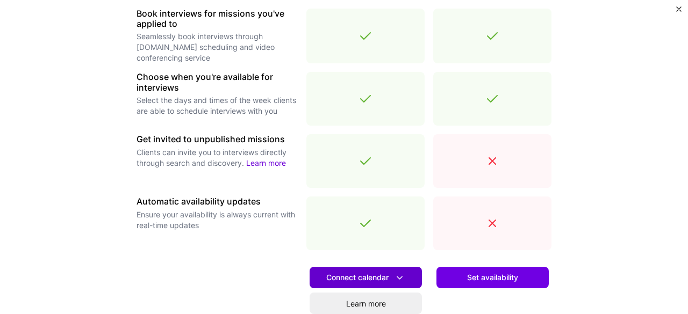
click at [352, 277] on span "Connect calendar" at bounding box center [365, 277] width 79 height 11
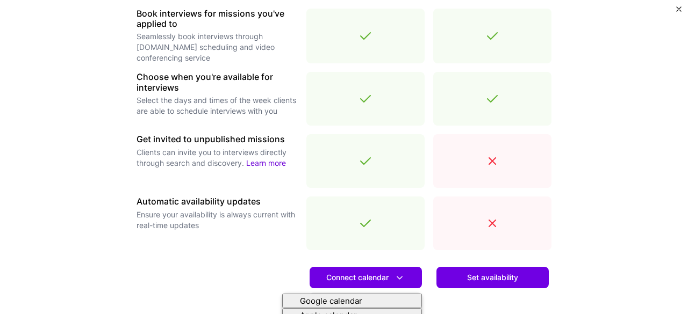
scroll to position [438, 0]
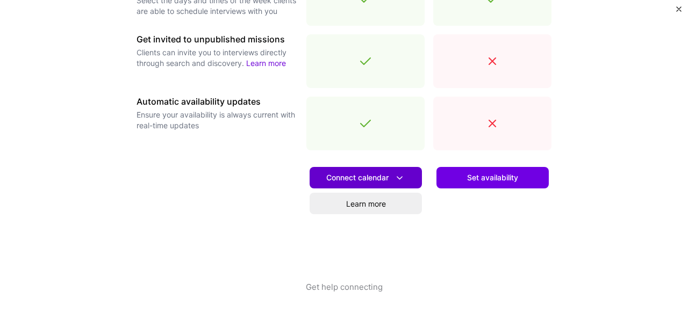
click at [388, 181] on span "Connect calendar" at bounding box center [365, 177] width 79 height 11
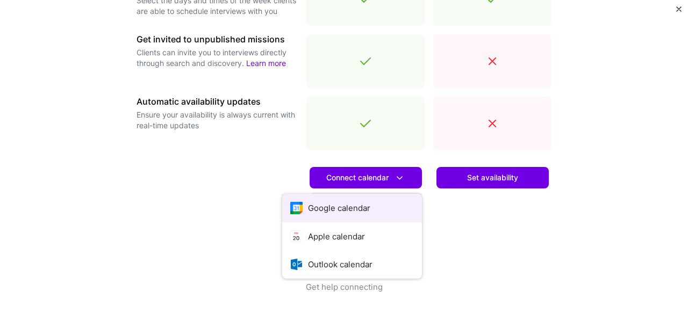
click at [347, 211] on button "Google calendar" at bounding box center [352, 208] width 140 height 28
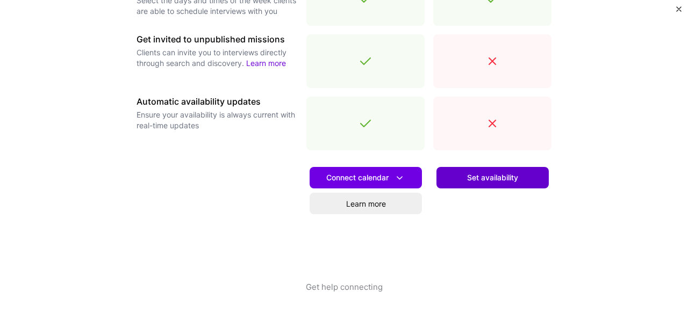
click at [472, 184] on button "Set availability" at bounding box center [492, 177] width 112 height 21
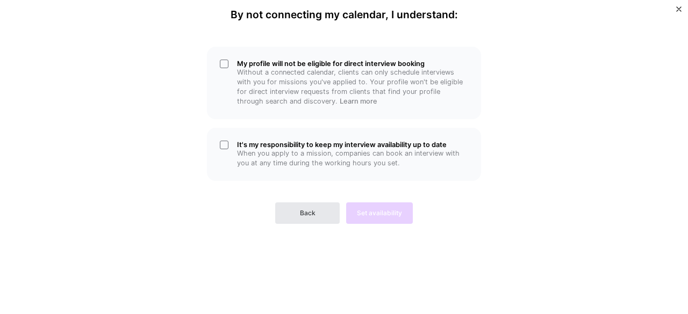
click at [314, 211] on span "Back" at bounding box center [308, 213] width 16 height 10
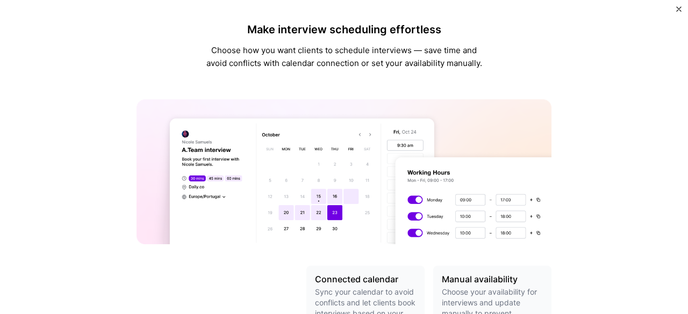
drag, startPoint x: 677, startPoint y: 189, endPoint x: 670, endPoint y: 252, distance: 63.7
click at [670, 252] on div "Make interview scheduling effortless Choose how you want clients to schedule in…" at bounding box center [344, 157] width 688 height 314
click at [679, 11] on img "Close" at bounding box center [678, 8] width 5 height 5
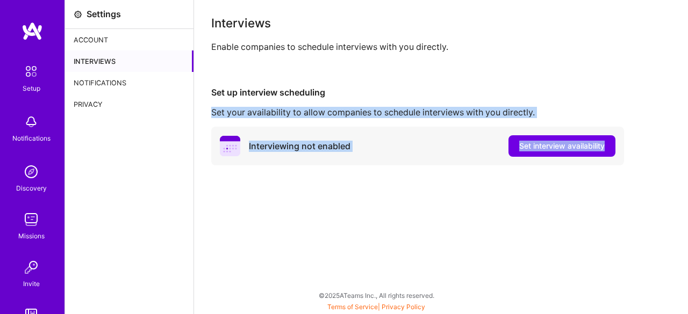
drag, startPoint x: 687, startPoint y: 182, endPoint x: 646, endPoint y: 47, distance: 141.2
click at [646, 47] on div "Interviews Enable companies to schedule interviews with you directly. Set up in…" at bounding box center [441, 157] width 494 height 314
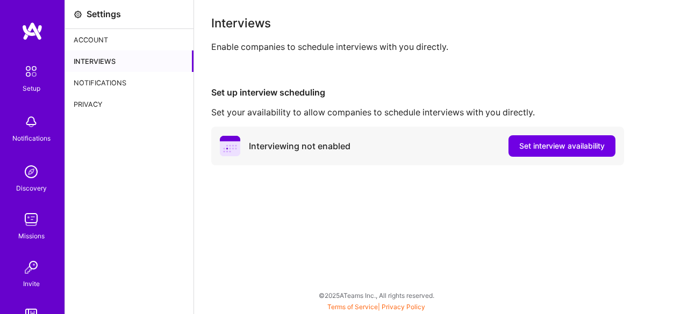
click at [76, 15] on icon at bounding box center [78, 14] width 9 height 9
click at [77, 41] on div "Account" at bounding box center [129, 39] width 128 height 21
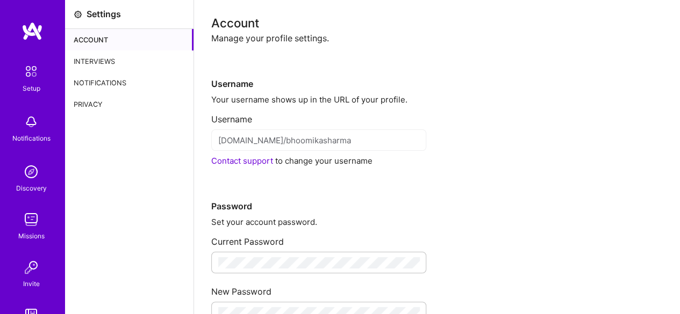
click at [26, 78] on img at bounding box center [31, 71] width 23 height 23
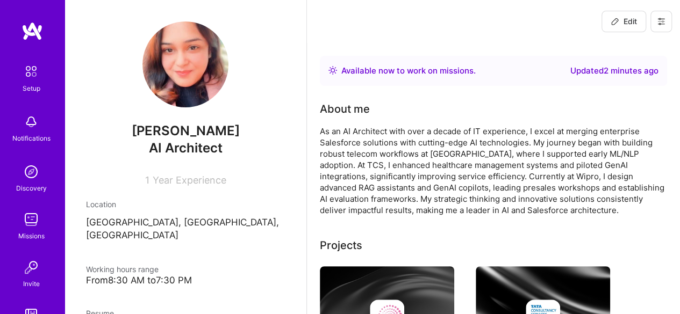
scroll to position [81, 0]
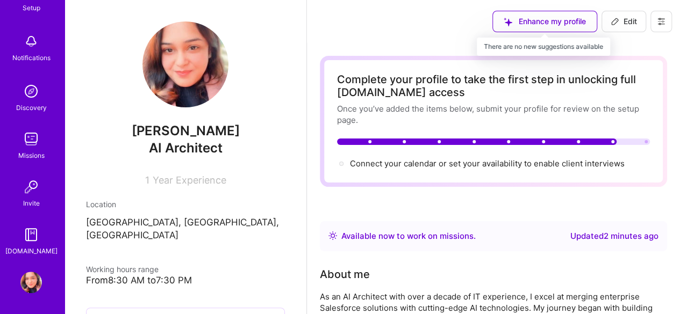
click at [558, 21] on div "Enhance my profile" at bounding box center [544, 21] width 105 height 21
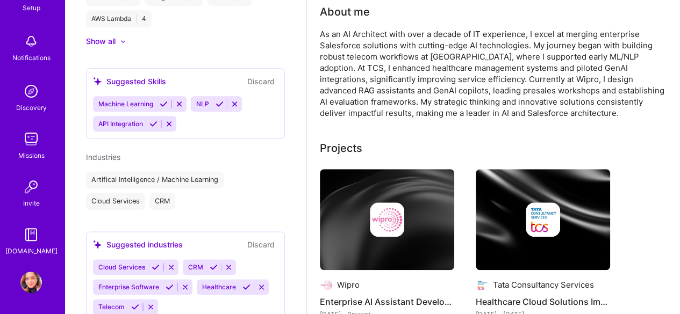
scroll to position [642, 0]
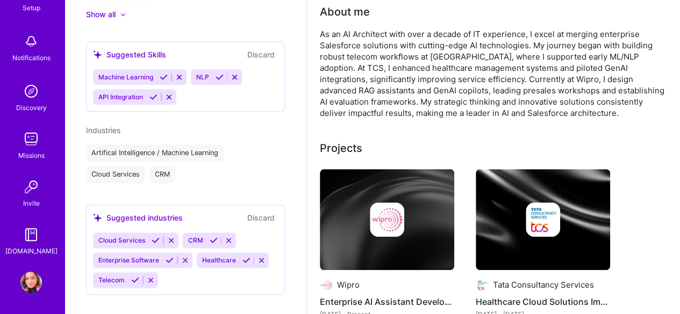
click at [34, 281] on img at bounding box center [30, 282] width 21 height 21
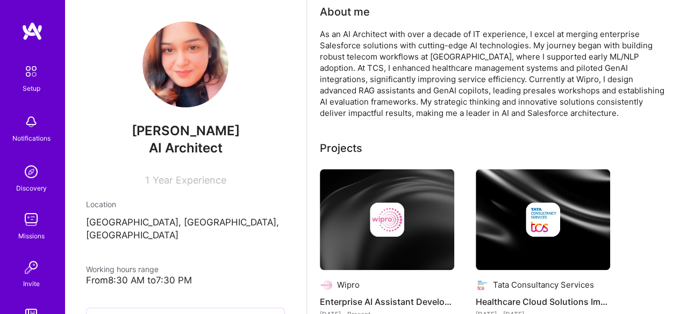
click at [24, 81] on img at bounding box center [31, 71] width 23 height 23
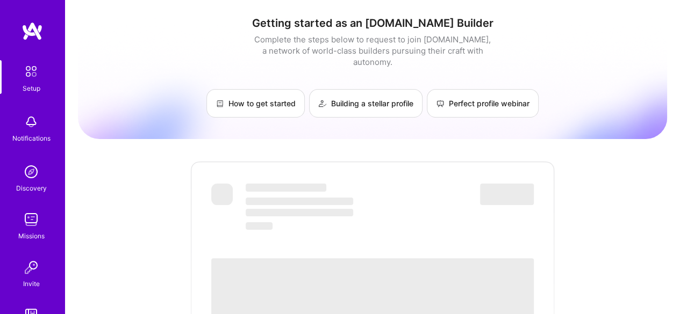
click at [24, 132] on img at bounding box center [30, 121] width 21 height 21
click at [33, 190] on div "Discovery" at bounding box center [31, 188] width 31 height 11
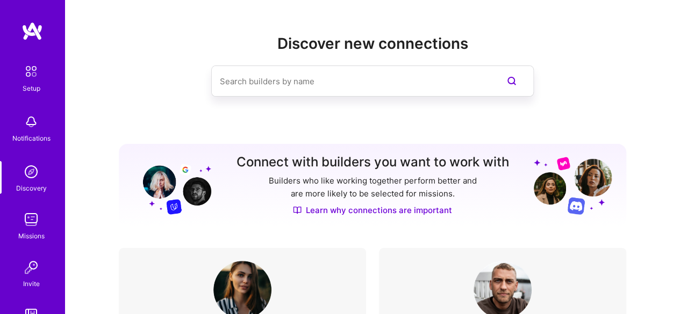
click at [28, 224] on img at bounding box center [30, 219] width 21 height 21
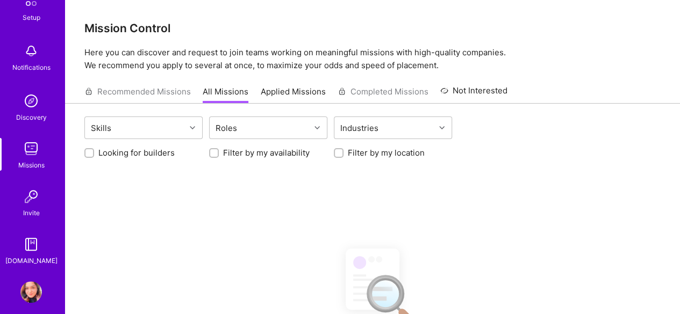
scroll to position [81, 0]
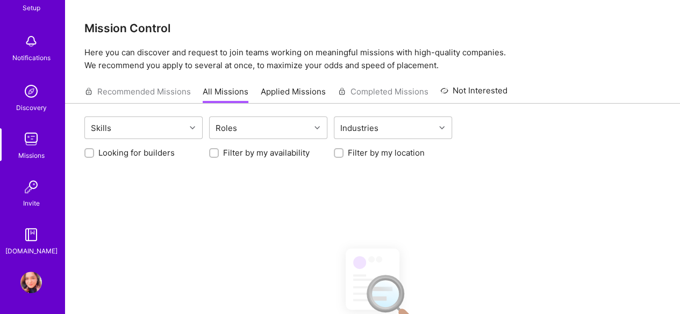
click at [25, 234] on img at bounding box center [30, 234] width 21 height 21
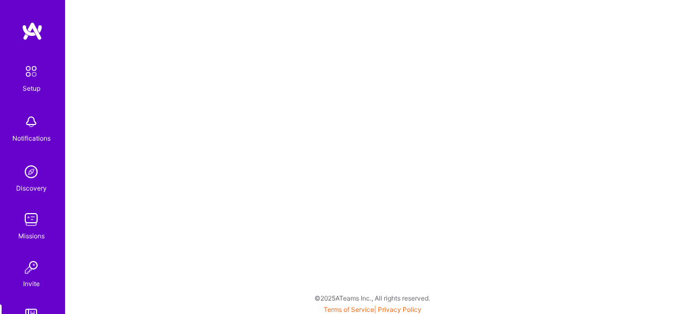
click at [30, 213] on img at bounding box center [30, 219] width 21 height 21
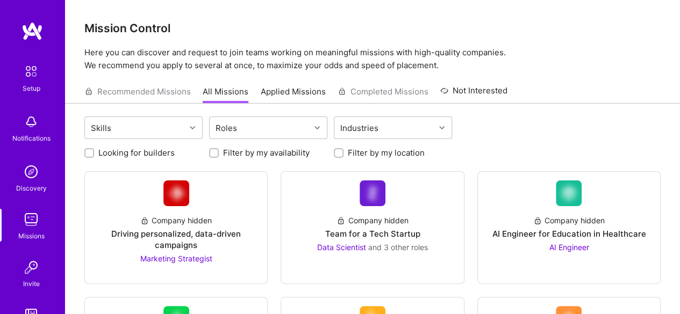
scroll to position [81, 0]
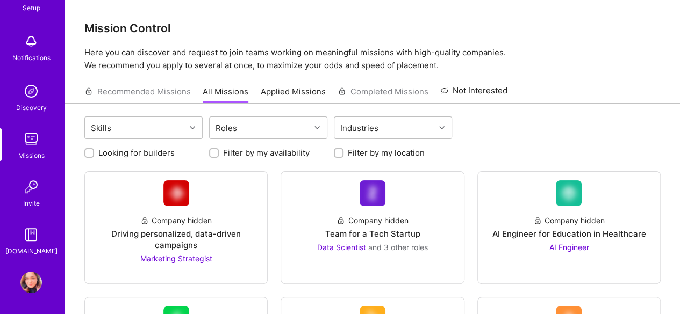
click at [26, 272] on img at bounding box center [30, 282] width 21 height 21
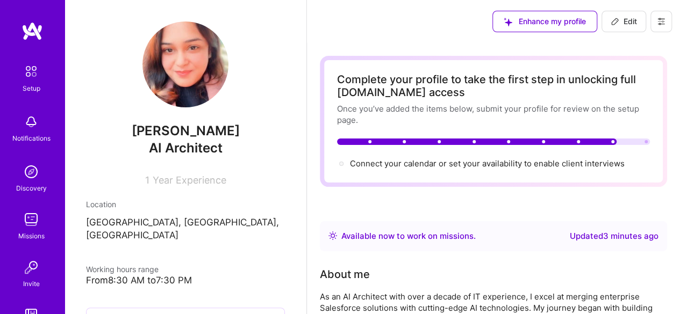
click at [622, 18] on span "Edit" at bounding box center [623, 21] width 26 height 11
select select "US"
select select "Right Now"
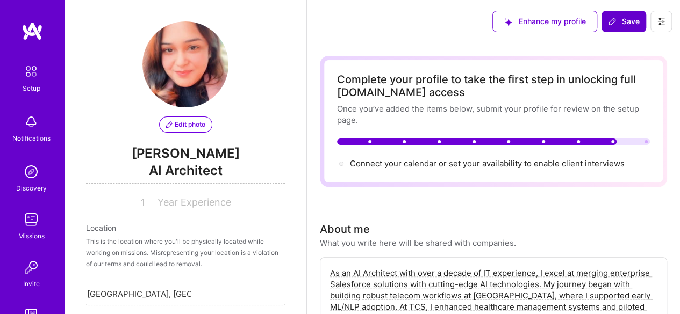
scroll to position [533, 0]
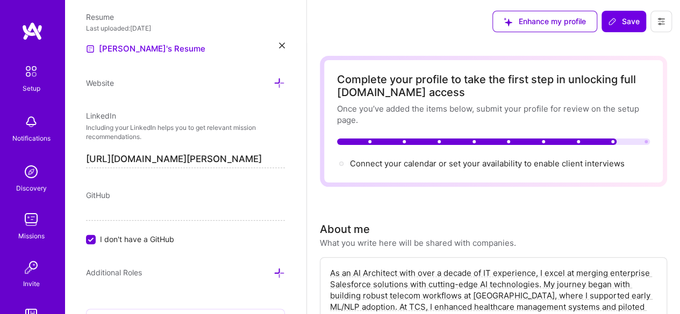
click at [663, 23] on icon at bounding box center [660, 21] width 9 height 9
click at [622, 49] on button "Settings" at bounding box center [631, 45] width 81 height 27
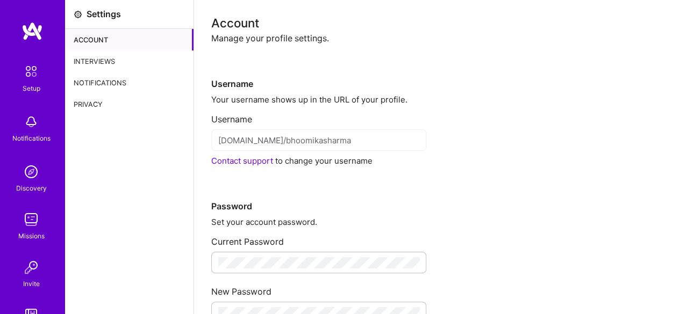
click at [211, 142] on div "[DOMAIN_NAME]/bhoomikasharma" at bounding box center [318, 139] width 215 height 21
click at [372, 162] on div "Contact support to change your username" at bounding box center [436, 160] width 451 height 11
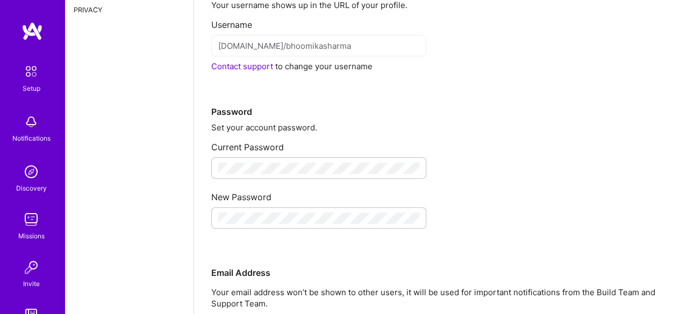
scroll to position [98, 0]
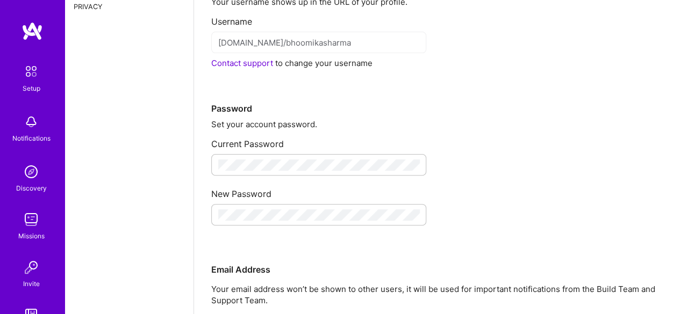
click at [291, 171] on div at bounding box center [318, 164] width 215 height 21
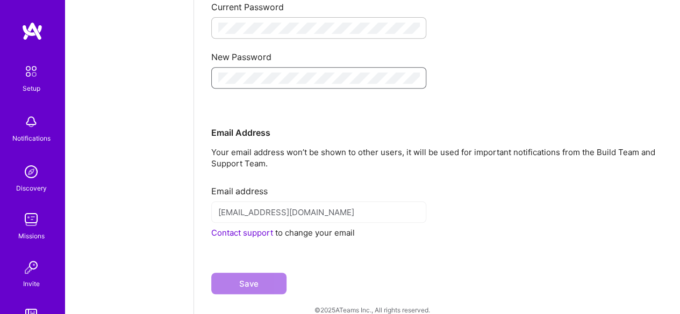
scroll to position [249, 0]
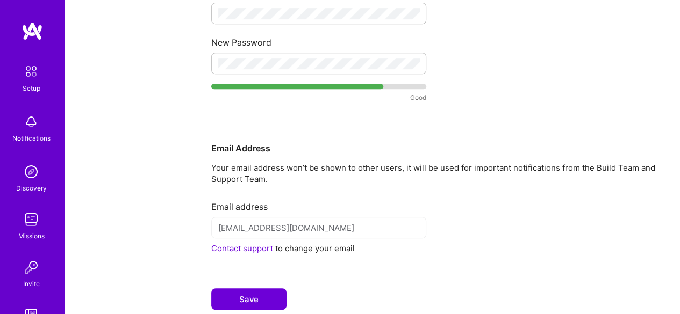
click at [262, 298] on button "Save" at bounding box center [248, 298] width 75 height 21
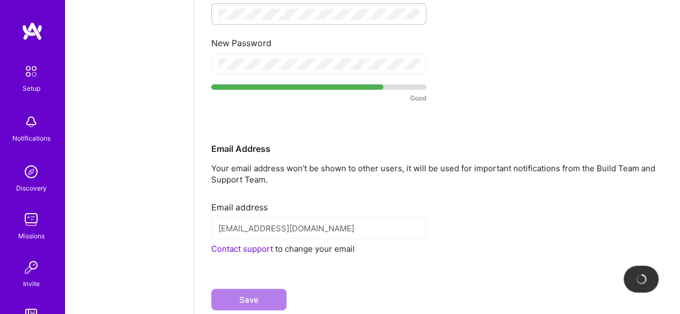
scroll to position [279, 0]
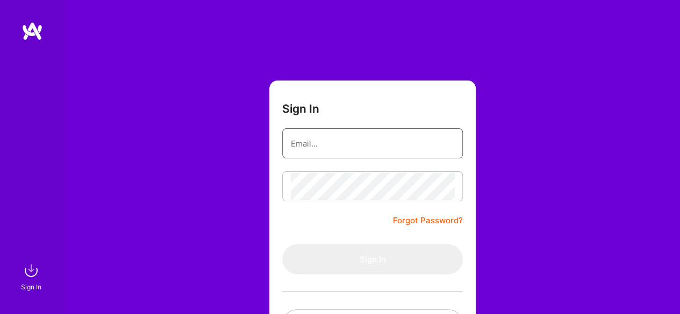
click at [305, 151] on input "email" at bounding box center [372, 143] width 163 height 27
type input "[EMAIL_ADDRESS][DOMAIN_NAME]"
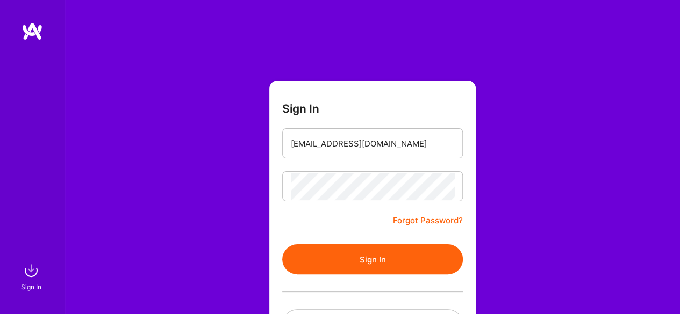
click at [304, 261] on button "Sign In" at bounding box center [372, 259] width 180 height 30
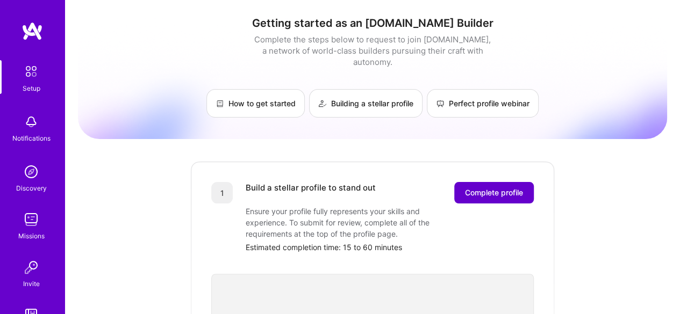
click at [478, 187] on span "Complete profile" at bounding box center [494, 192] width 58 height 11
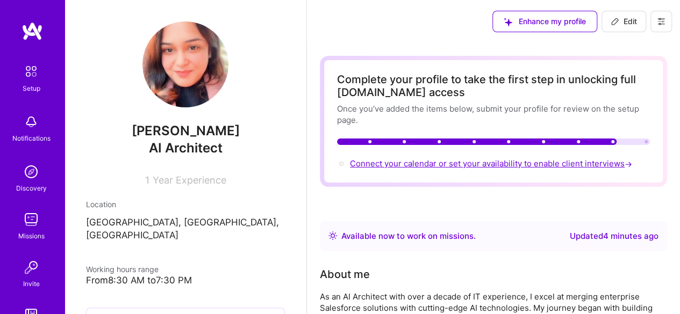
click at [474, 161] on span "Connect your calendar or set your availability to enable client interviews →" at bounding box center [492, 163] width 284 height 10
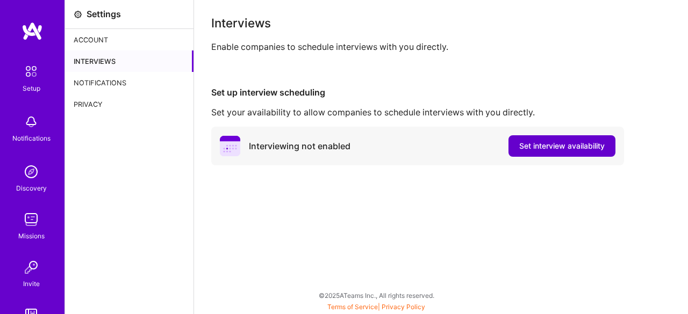
click at [523, 149] on span "Set interview availability" at bounding box center [561, 146] width 85 height 11
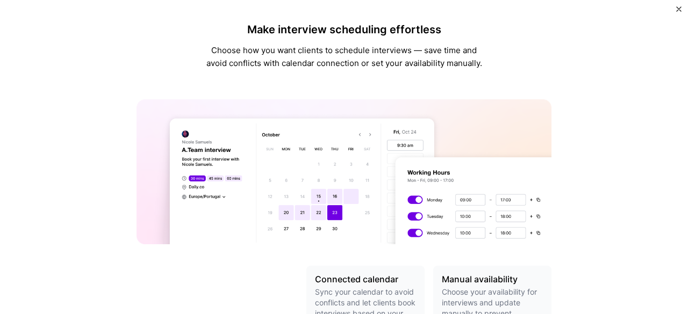
click at [330, 298] on p "Sync your calendar to avoid conflicts and let clients book interviews based on …" at bounding box center [365, 308] width 101 height 43
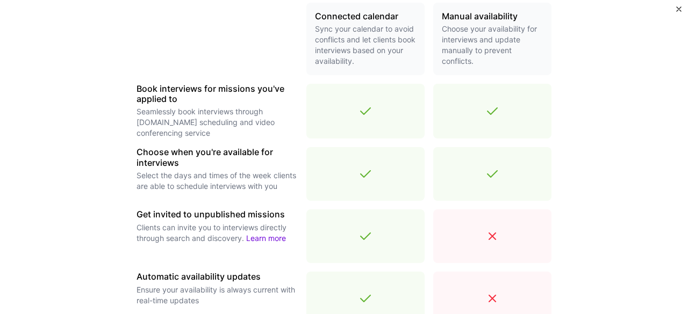
scroll to position [438, 0]
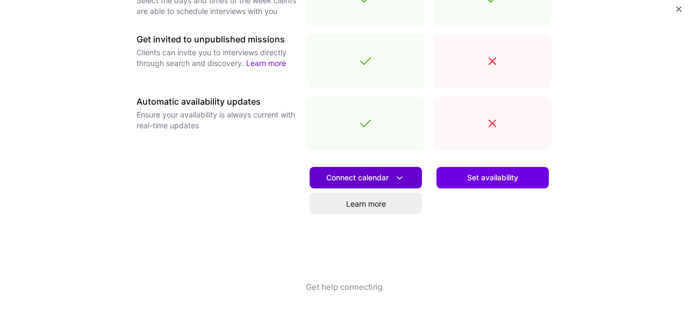
click at [343, 183] on span "Connect calendar" at bounding box center [365, 177] width 79 height 11
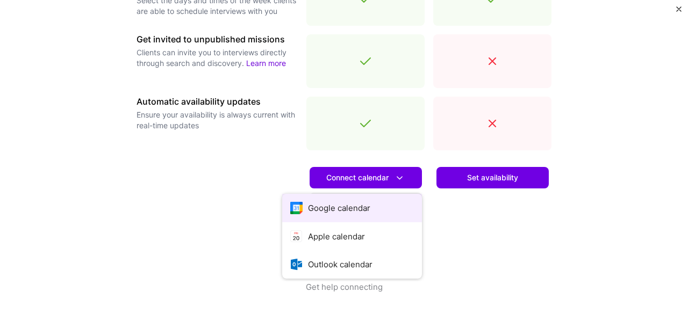
click at [323, 212] on button "Google calendar" at bounding box center [352, 208] width 140 height 28
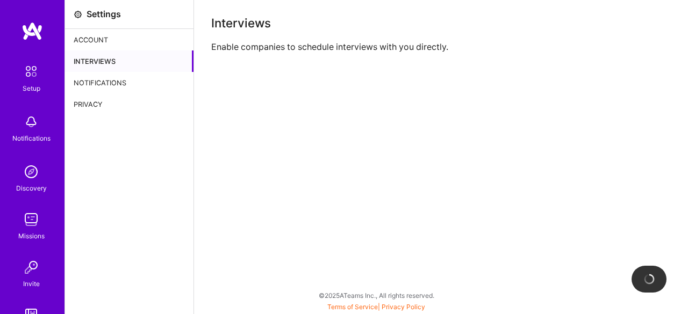
click at [112, 42] on div "Account" at bounding box center [129, 39] width 128 height 21
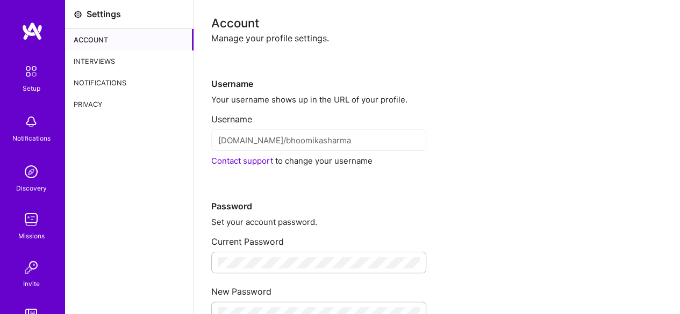
scroll to position [81, 0]
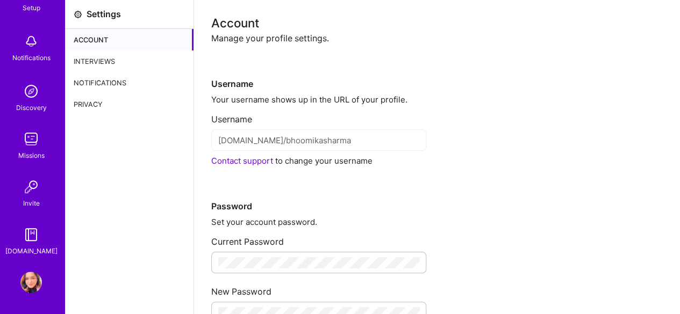
click at [26, 286] on img at bounding box center [30, 282] width 21 height 21
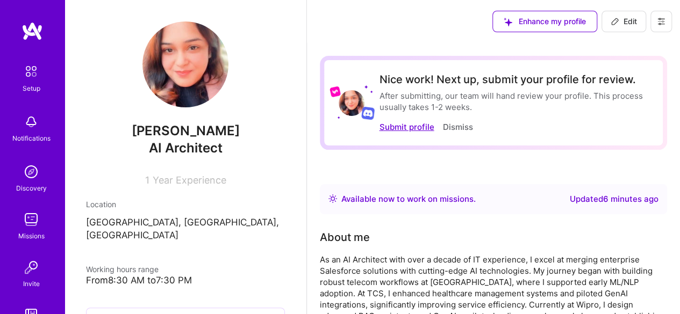
click at [407, 129] on button "Submit profile" at bounding box center [406, 126] width 55 height 11
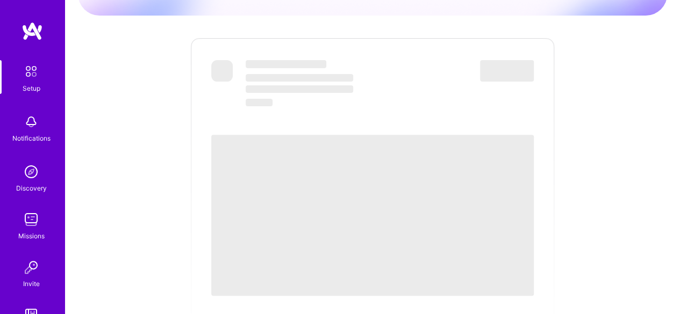
scroll to position [125, 0]
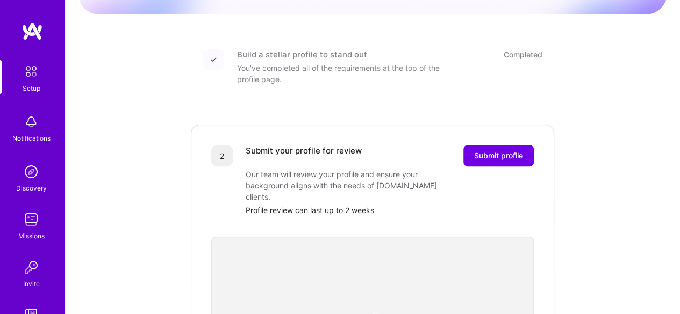
click at [492, 159] on div "Submit your profile for review Submit profile Our team will review your profile…" at bounding box center [389, 180] width 288 height 71
click at [497, 150] on span "Submit profile" at bounding box center [498, 155] width 49 height 11
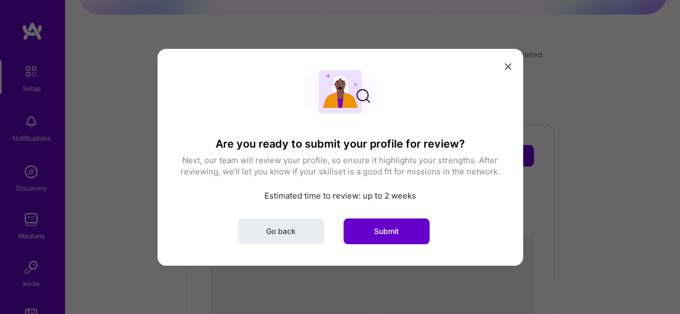
click at [371, 228] on button "Submit" at bounding box center [386, 231] width 86 height 26
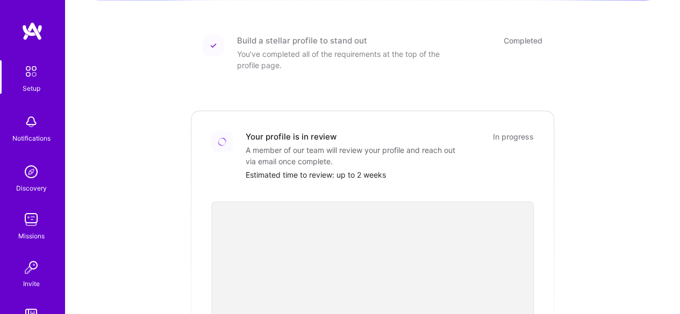
scroll to position [81, 0]
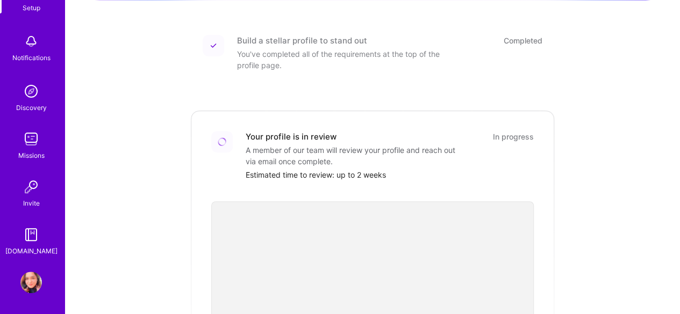
click at [20, 278] on img at bounding box center [30, 282] width 21 height 21
